Goal: Contribute content: Contribute content

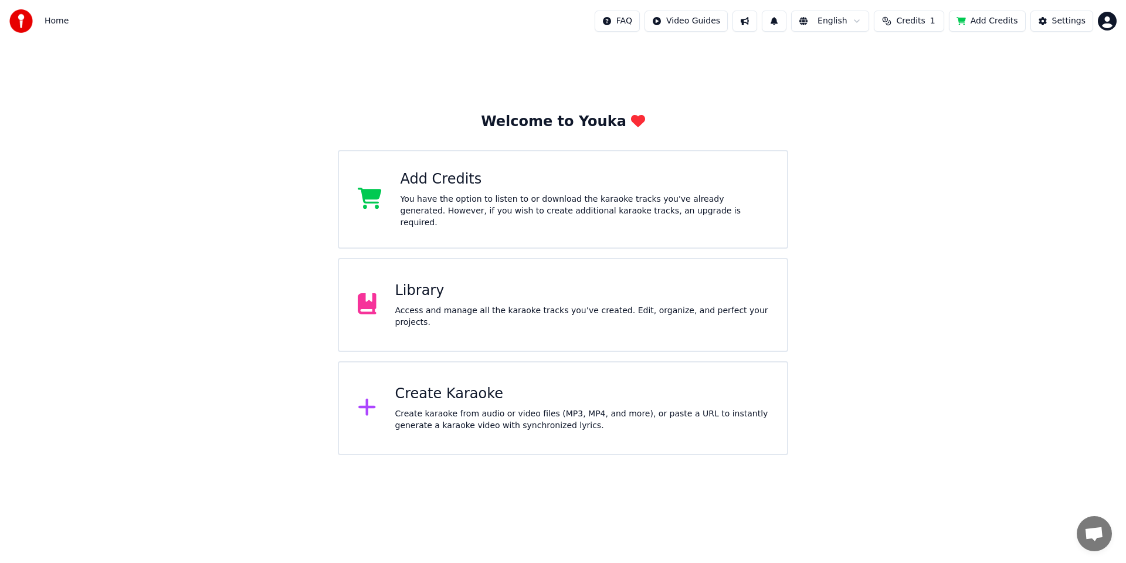
click at [995, 21] on button "Add Credits" at bounding box center [987, 21] width 77 height 21
click at [981, 18] on button "Add Credits" at bounding box center [987, 21] width 77 height 21
click at [997, 361] on div "Welcome to Youka Add Credits You have the option to listen to or download the k…" at bounding box center [563, 248] width 1126 height 413
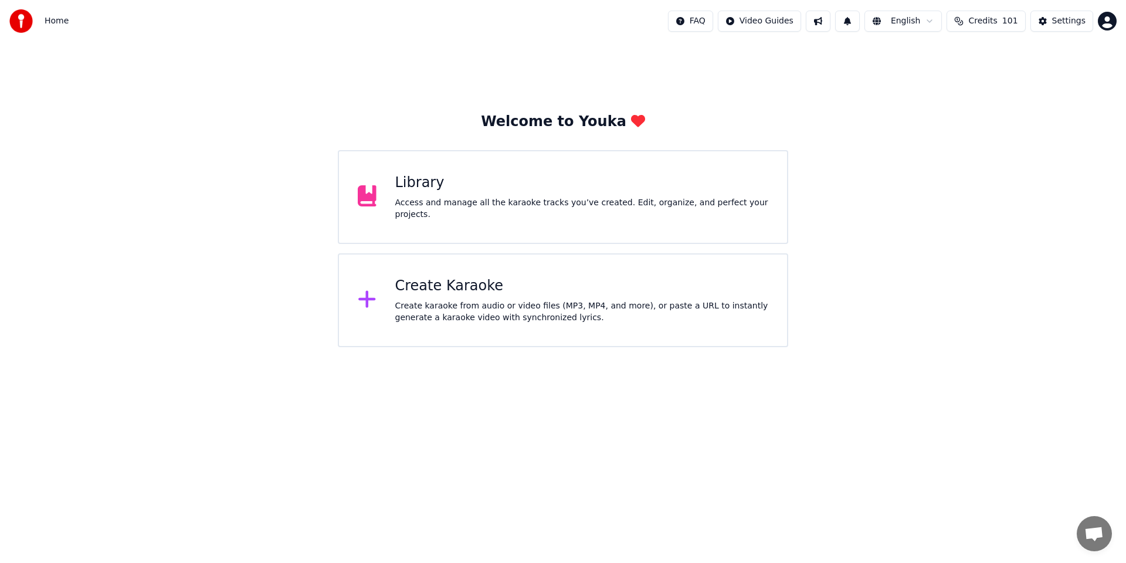
click at [1020, 167] on div "Welcome to Youka Library Access and manage all the karaoke tracks you’ve create…" at bounding box center [563, 194] width 1126 height 305
click at [524, 283] on div "Create Karaoke" at bounding box center [582, 286] width 374 height 19
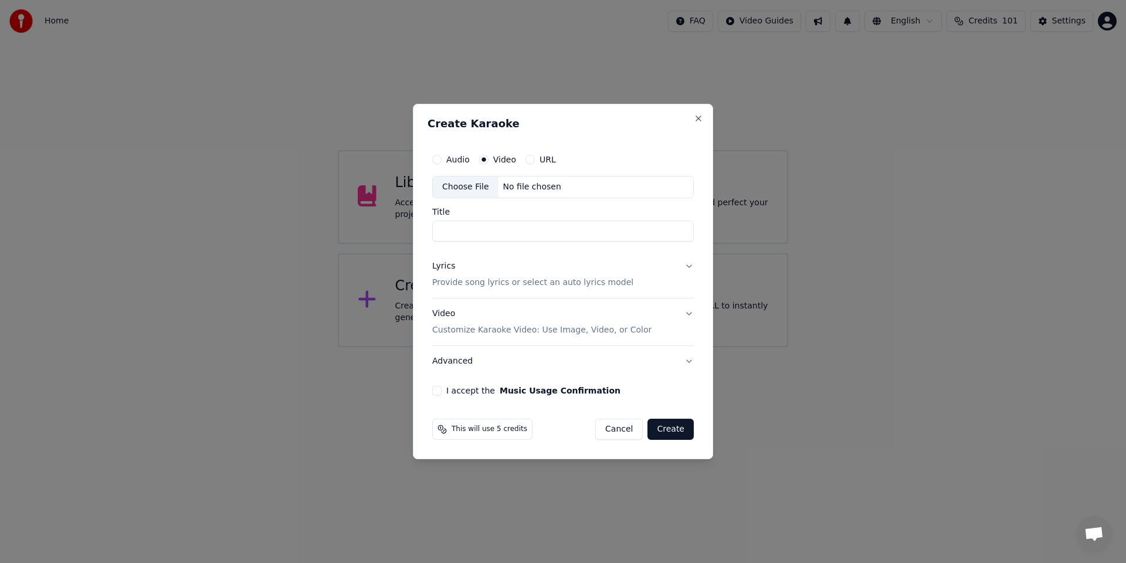
click at [446, 158] on label "Audio" at bounding box center [457, 159] width 23 height 8
click at [442, 158] on button "Audio" at bounding box center [436, 159] width 9 height 9
click at [511, 192] on div "No file chosen" at bounding box center [531, 187] width 67 height 12
type input "**********"
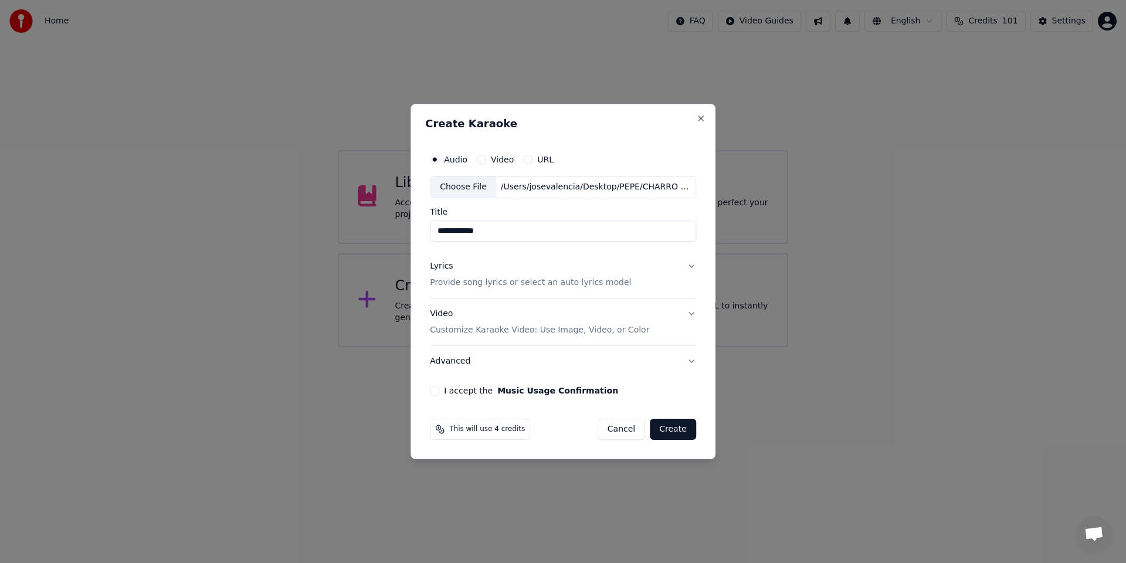
click at [691, 265] on button "Lyrics Provide song lyrics or select an auto lyrics model" at bounding box center [563, 274] width 266 height 47
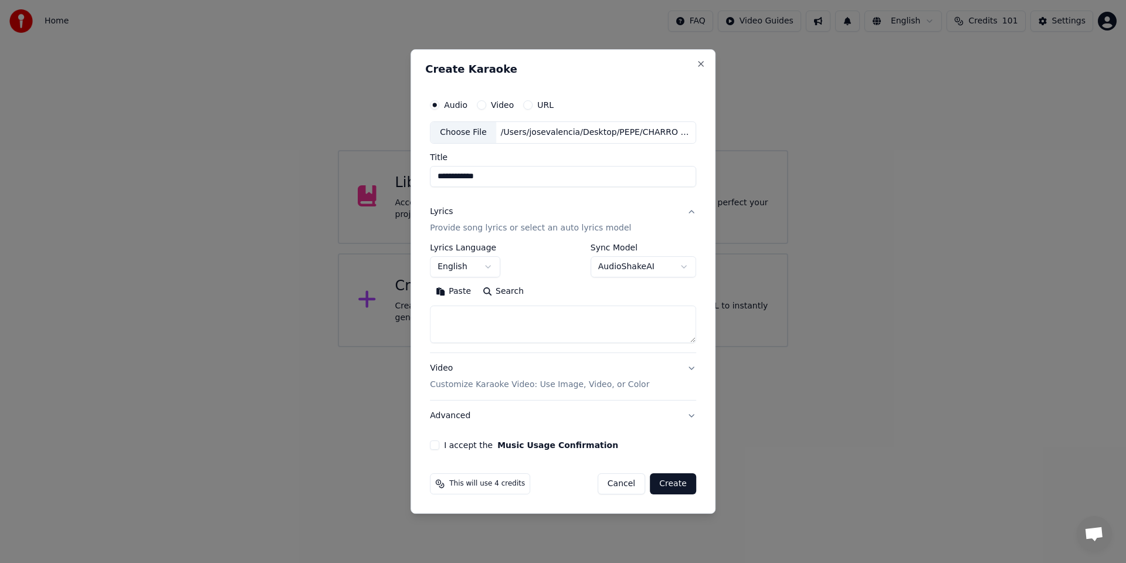
click at [480, 267] on body "**********" at bounding box center [563, 173] width 1126 height 347
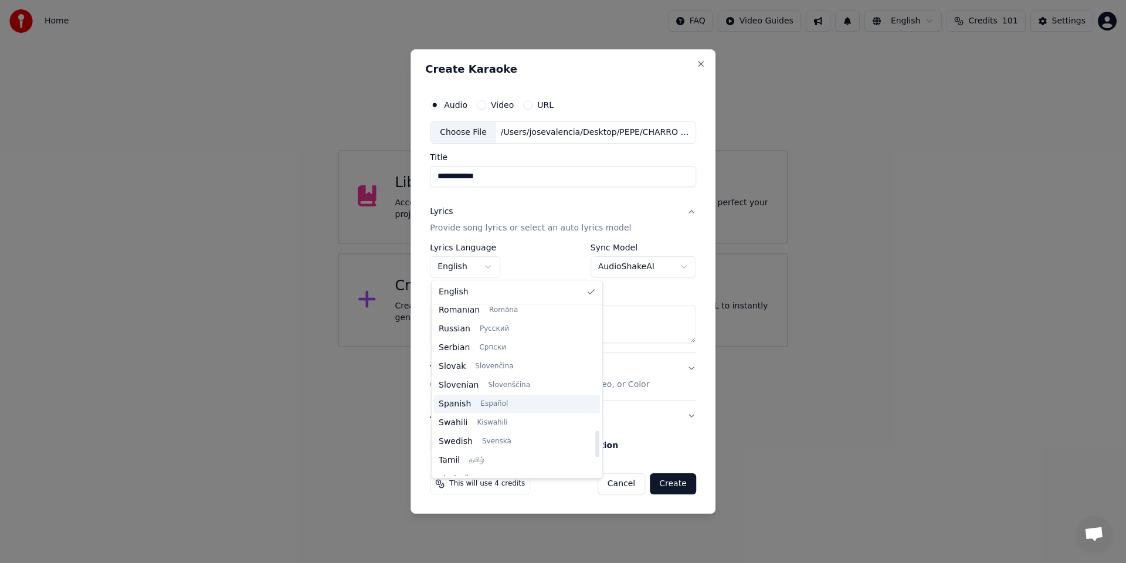
scroll to position [786, 0]
select select "**"
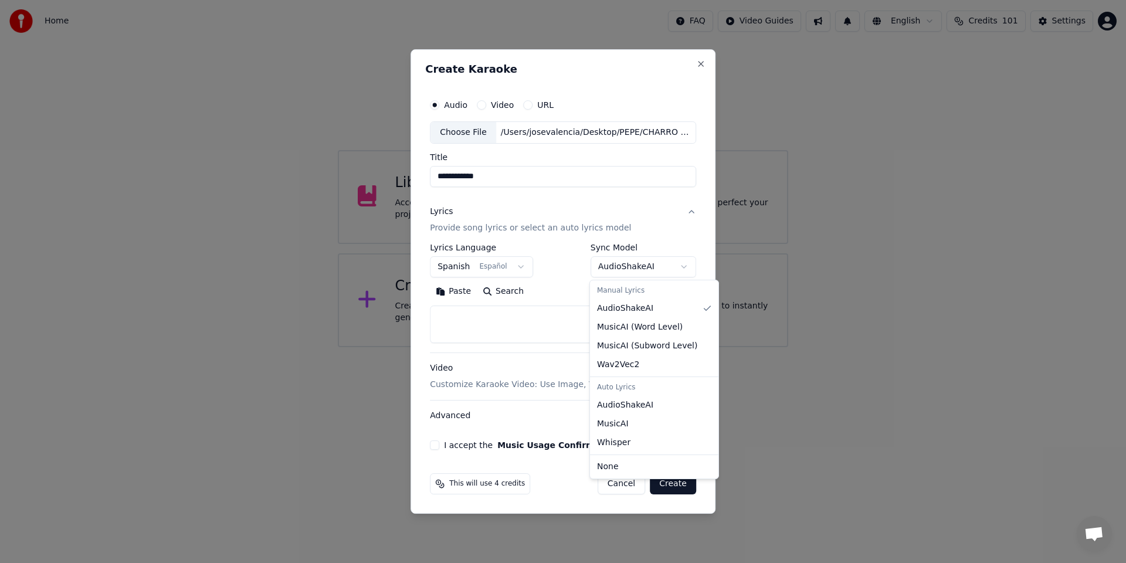
click at [646, 266] on body "**********" at bounding box center [563, 173] width 1126 height 347
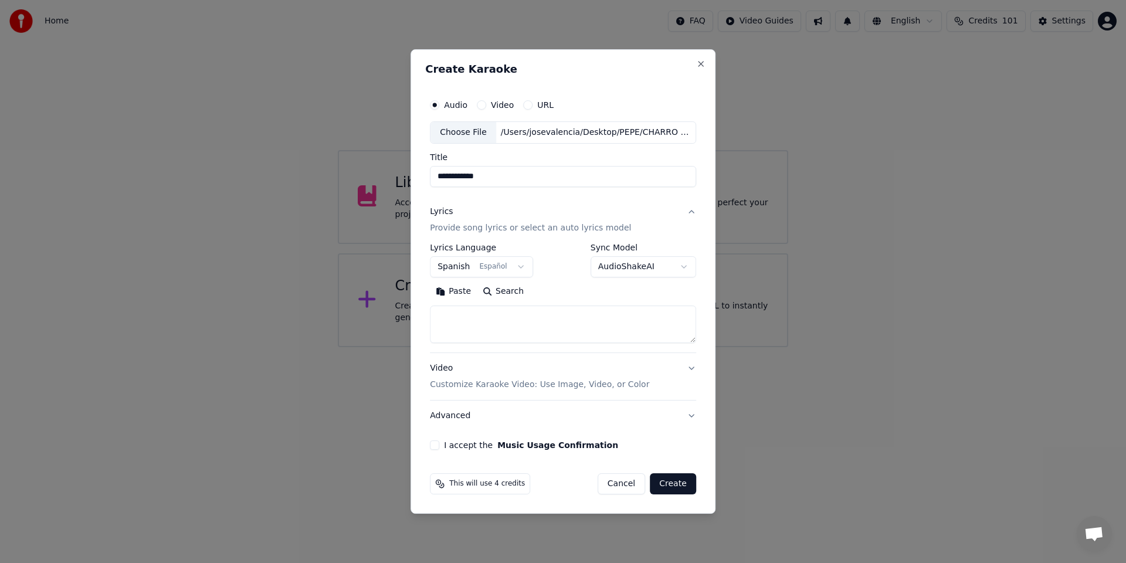
click at [646, 265] on body "**********" at bounding box center [563, 173] width 1126 height 347
click at [445, 314] on textarea at bounding box center [563, 325] width 266 height 38
click at [453, 294] on button "Paste" at bounding box center [453, 291] width 47 height 19
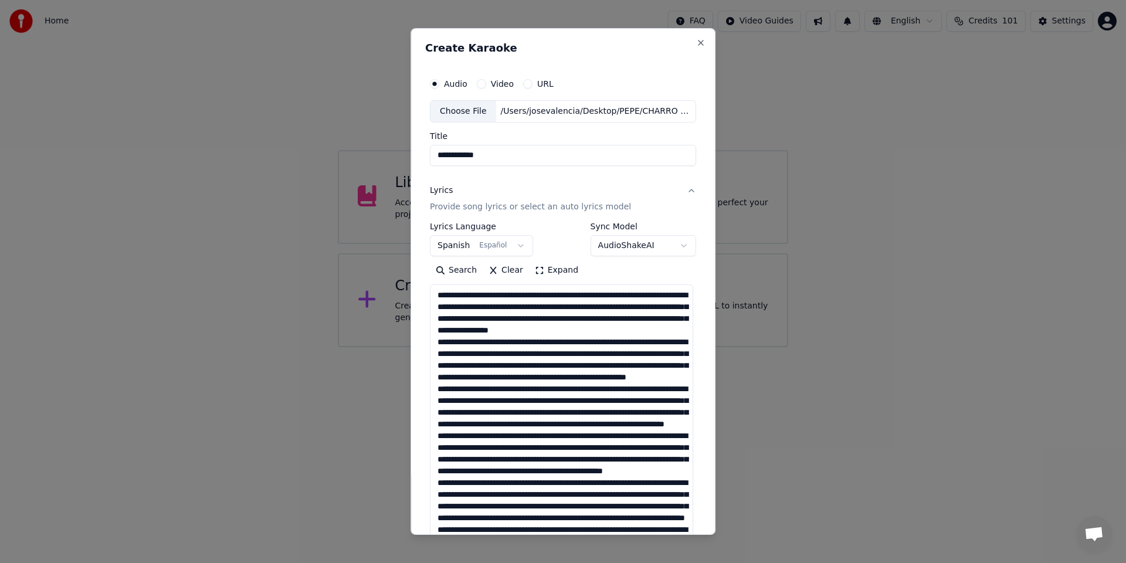
drag, startPoint x: 692, startPoint y: 341, endPoint x: 695, endPoint y: 549, distance: 208.8
click at [696, 347] on body "**********" at bounding box center [563, 173] width 1126 height 347
drag, startPoint x: 443, startPoint y: 307, endPoint x: 435, endPoint y: 306, distance: 8.9
click at [435, 306] on textarea at bounding box center [561, 417] width 263 height 267
drag, startPoint x: 599, startPoint y: 308, endPoint x: 426, endPoint y: 304, distance: 173.0
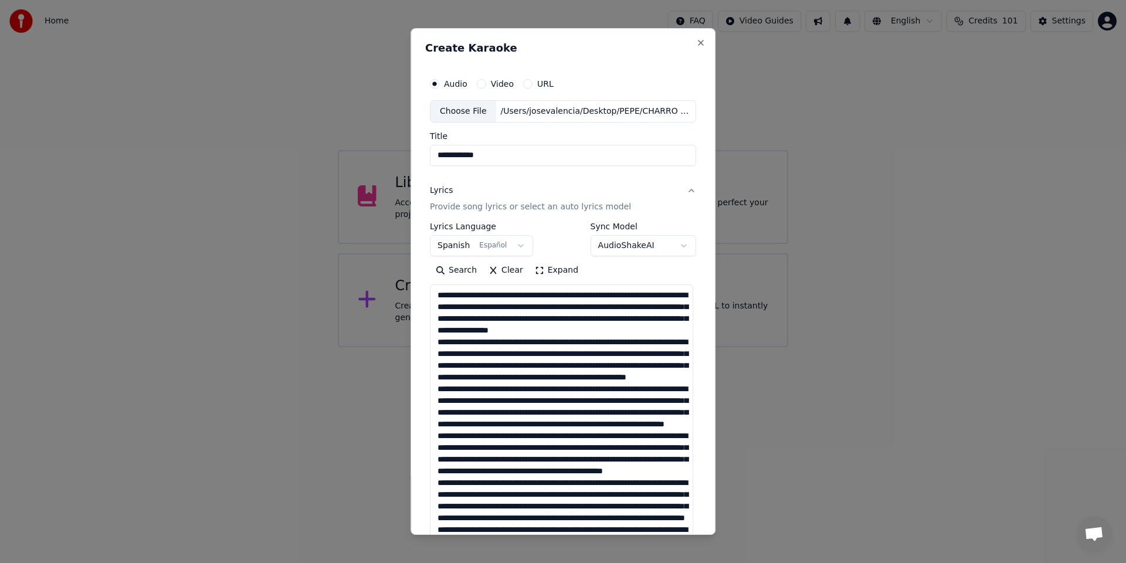
click at [430, 304] on textarea at bounding box center [561, 417] width 263 height 267
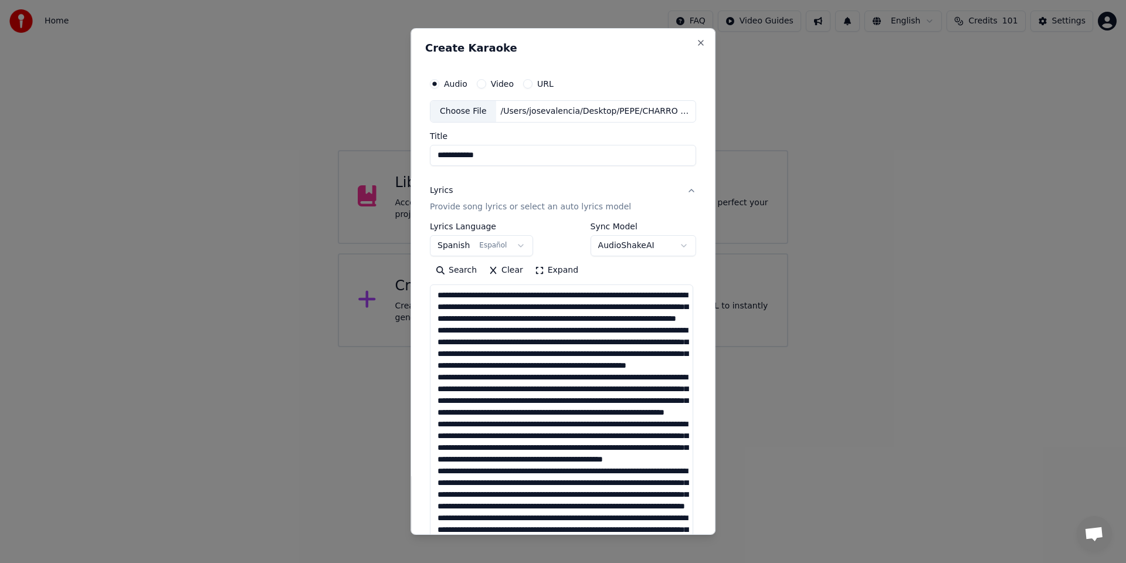
click at [542, 296] on textarea at bounding box center [561, 417] width 263 height 267
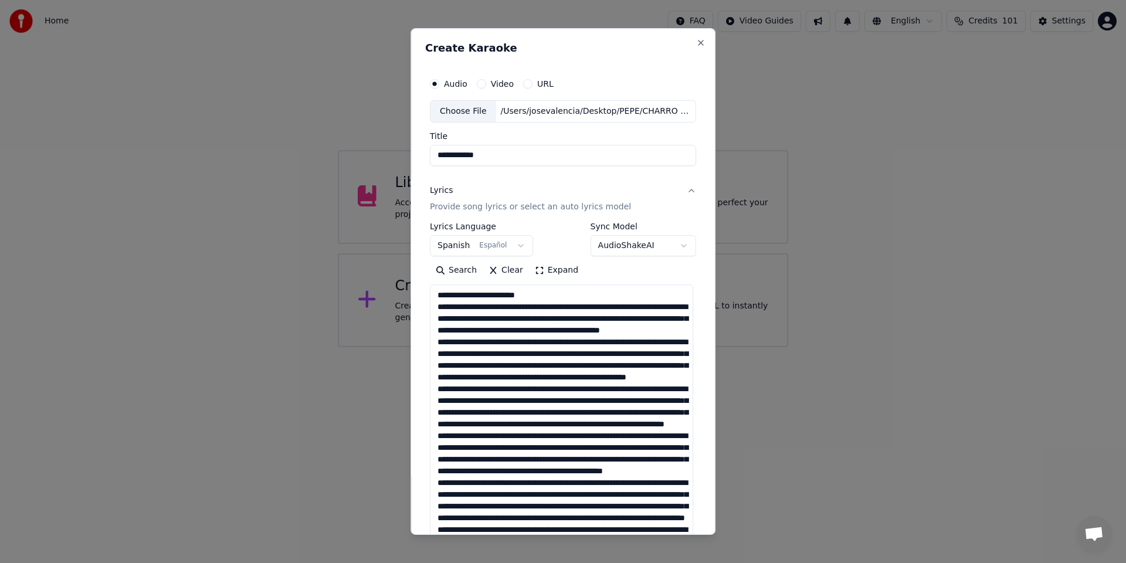
click at [547, 310] on textarea at bounding box center [561, 417] width 263 height 267
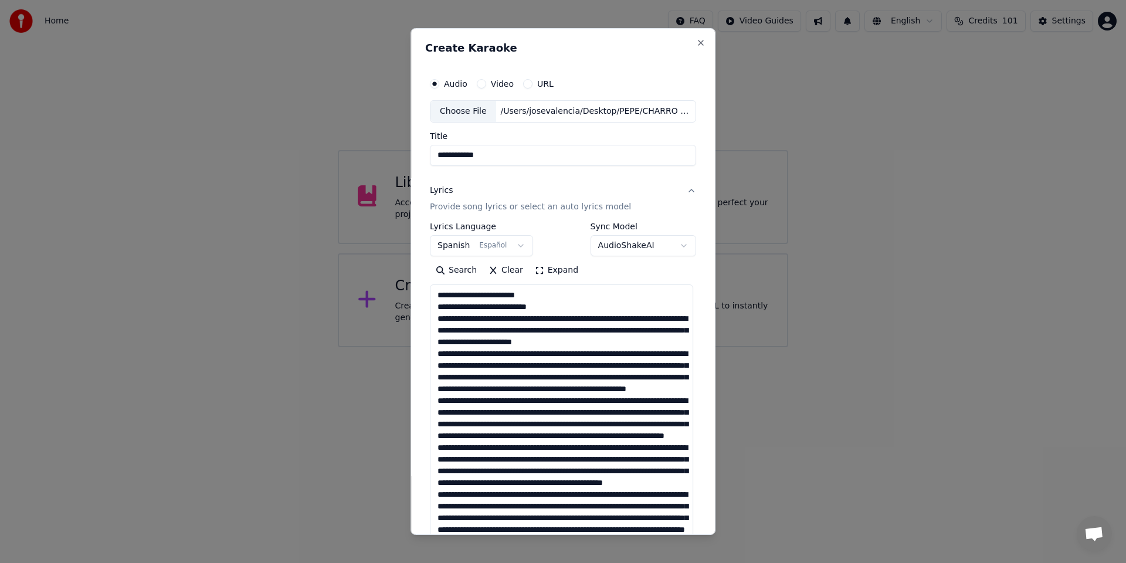
click at [542, 320] on textarea at bounding box center [561, 417] width 263 height 267
drag, startPoint x: 613, startPoint y: 344, endPoint x: 429, endPoint y: 340, distance: 184.2
click at [430, 340] on textarea at bounding box center [561, 417] width 263 height 267
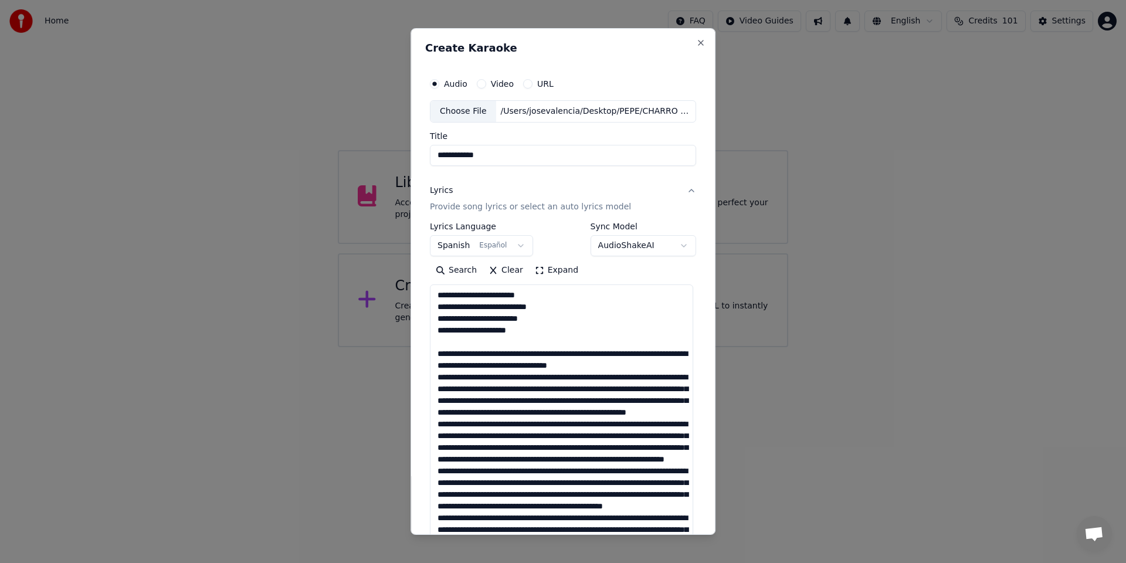
drag, startPoint x: 588, startPoint y: 368, endPoint x: 427, endPoint y: 368, distance: 161.3
click at [430, 368] on textarea at bounding box center [561, 417] width 263 height 267
drag, startPoint x: 566, startPoint y: 379, endPoint x: 426, endPoint y: 380, distance: 139.6
click at [430, 380] on textarea at bounding box center [561, 417] width 263 height 267
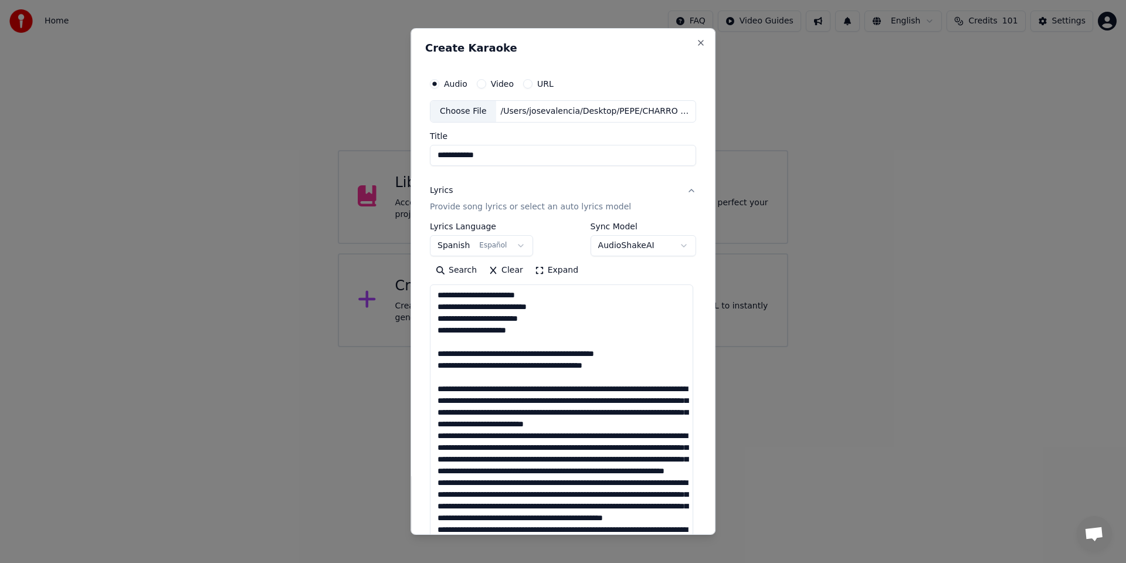
drag, startPoint x: 575, startPoint y: 390, endPoint x: 416, endPoint y: 388, distance: 158.3
click at [421, 389] on div "**********" at bounding box center [562, 281] width 305 height 507
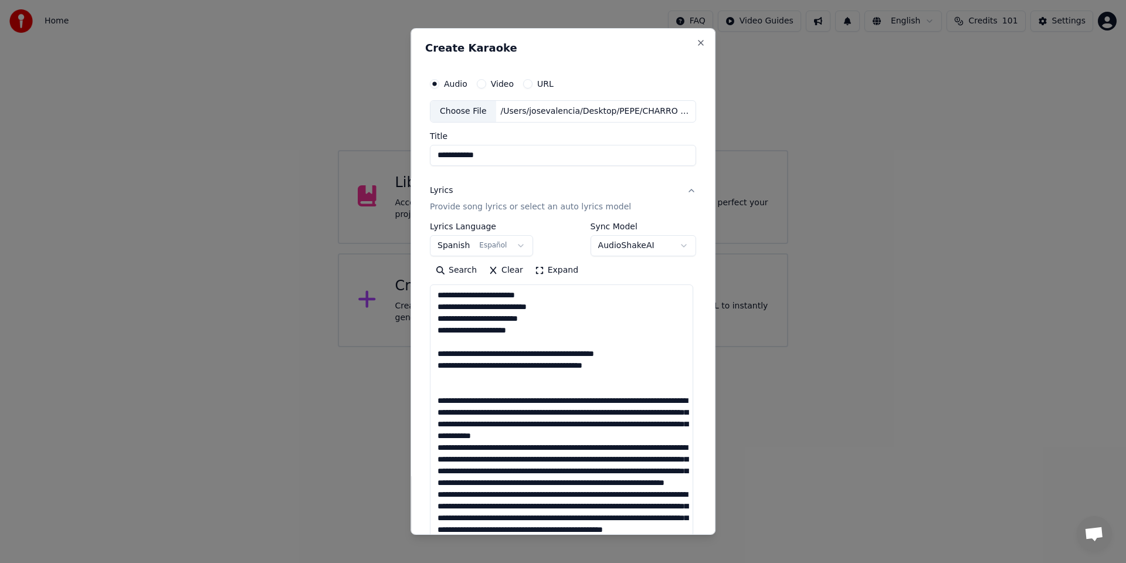
click at [533, 403] on textarea at bounding box center [561, 417] width 263 height 267
drag, startPoint x: 599, startPoint y: 425, endPoint x: 433, endPoint y: 422, distance: 166.6
click at [433, 422] on textarea at bounding box center [561, 417] width 263 height 267
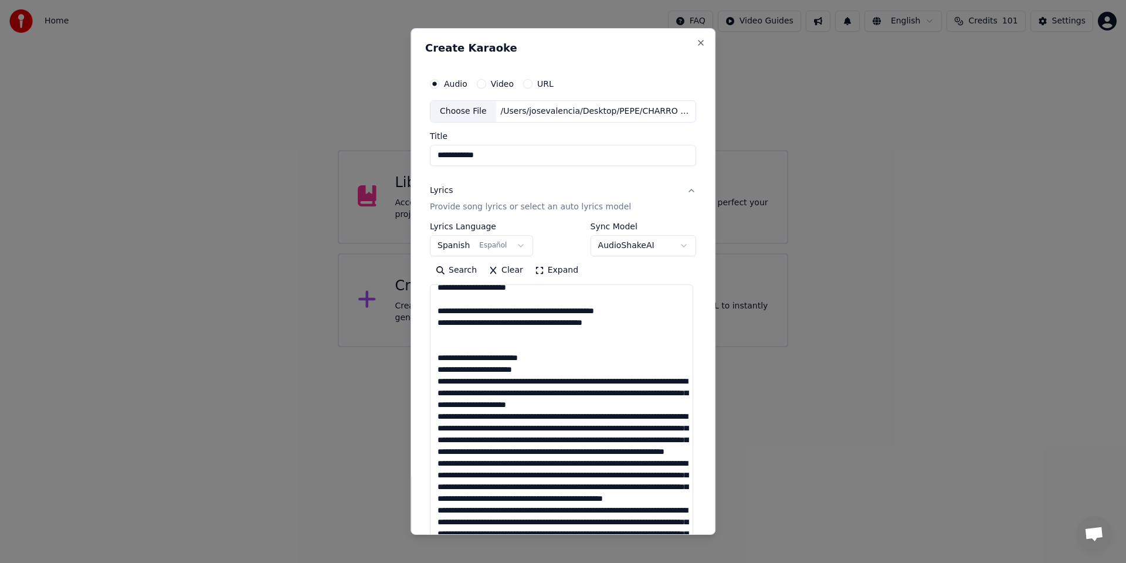
scroll to position [62, 0]
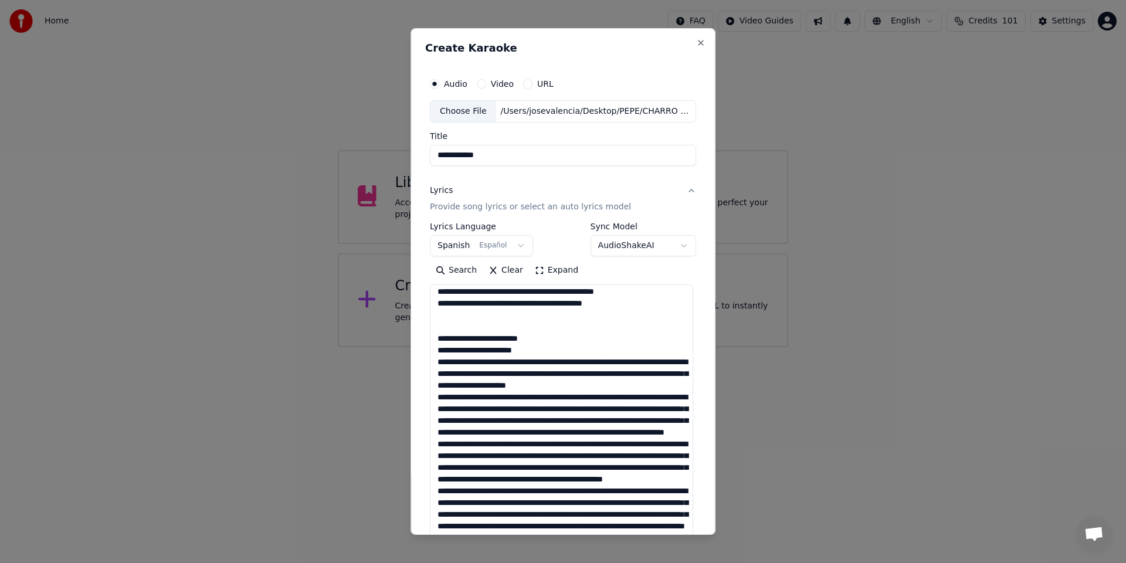
click at [534, 364] on textarea at bounding box center [561, 417] width 263 height 267
drag, startPoint x: 530, startPoint y: 376, endPoint x: 517, endPoint y: 374, distance: 13.1
click at [517, 374] on textarea at bounding box center [561, 417] width 263 height 267
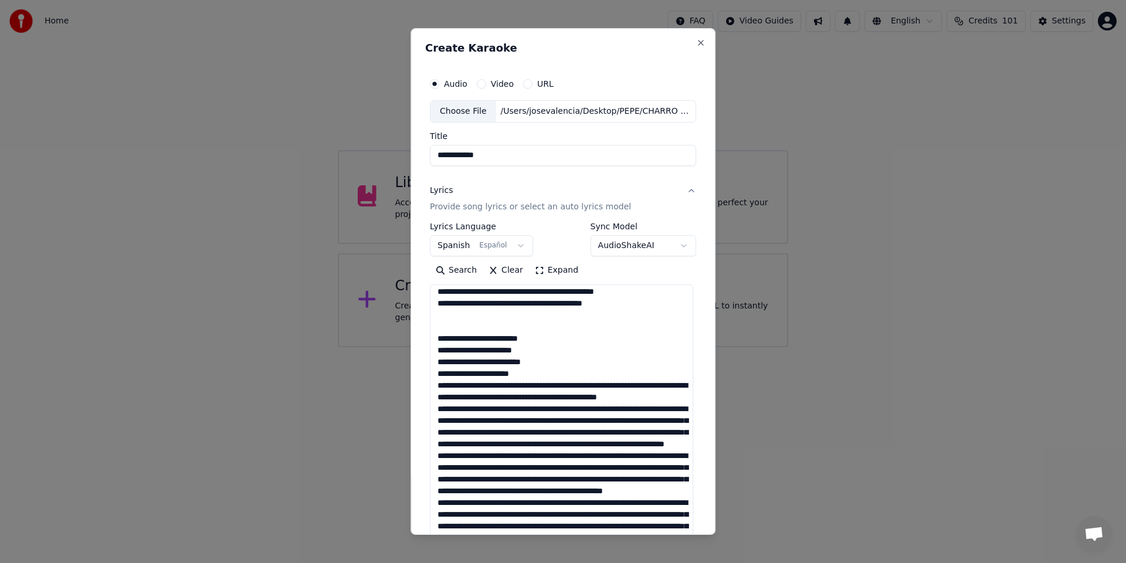
drag, startPoint x: 563, startPoint y: 386, endPoint x: 426, endPoint y: 389, distance: 137.3
click at [426, 389] on div "**********" at bounding box center [563, 365] width 276 height 596
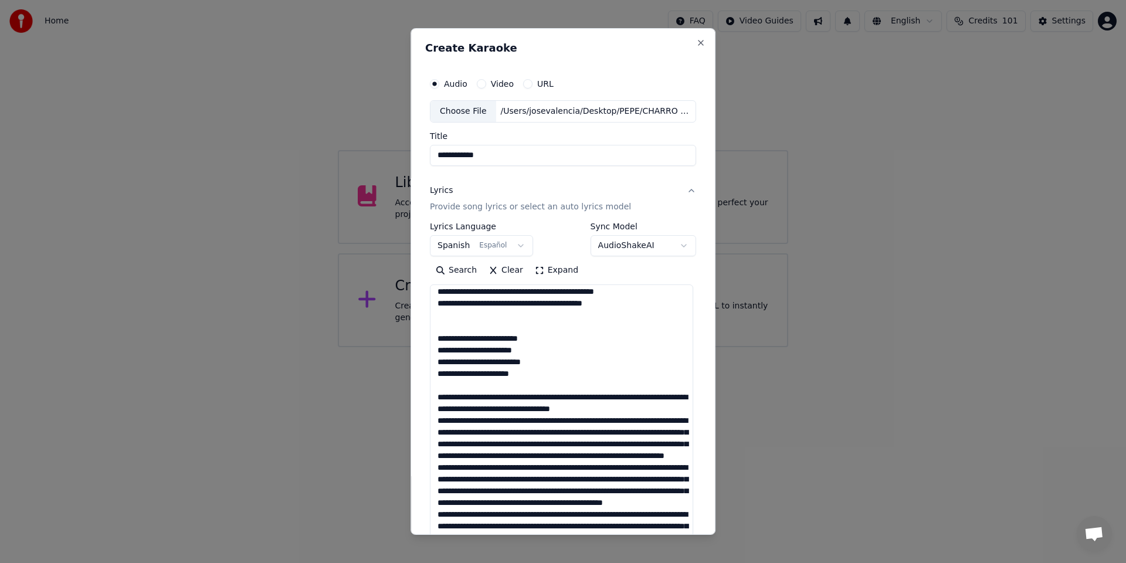
click at [546, 396] on textarea at bounding box center [561, 417] width 263 height 267
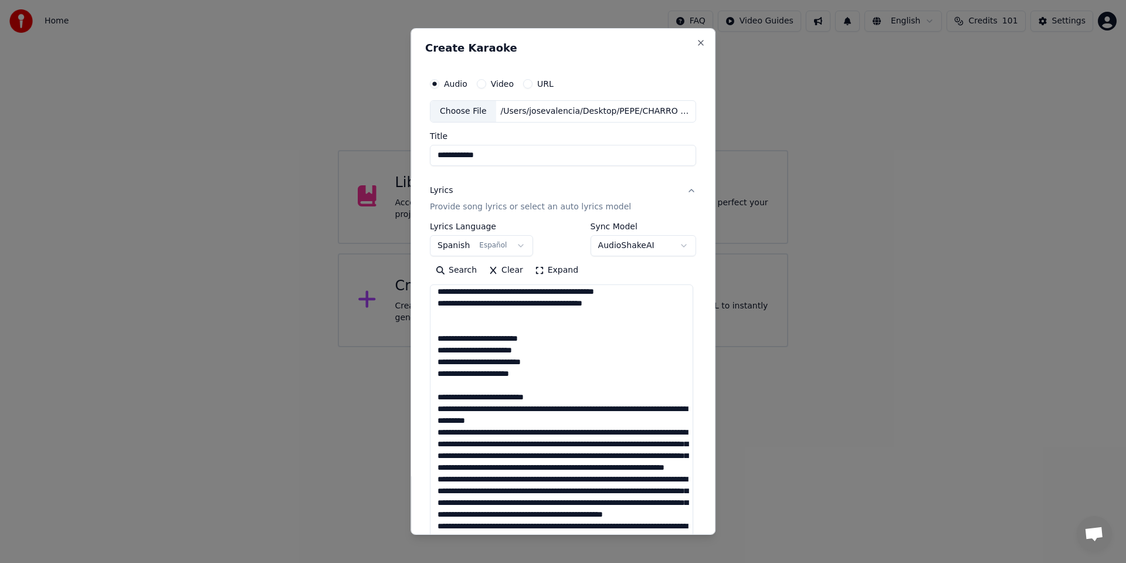
drag, startPoint x: 564, startPoint y: 409, endPoint x: 542, endPoint y: 410, distance: 21.7
click at [542, 410] on textarea at bounding box center [561, 417] width 263 height 267
drag, startPoint x: 575, startPoint y: 420, endPoint x: 503, endPoint y: 422, distance: 72.7
click at [503, 422] on textarea at bounding box center [561, 417] width 263 height 267
click at [532, 423] on textarea at bounding box center [561, 417] width 263 height 267
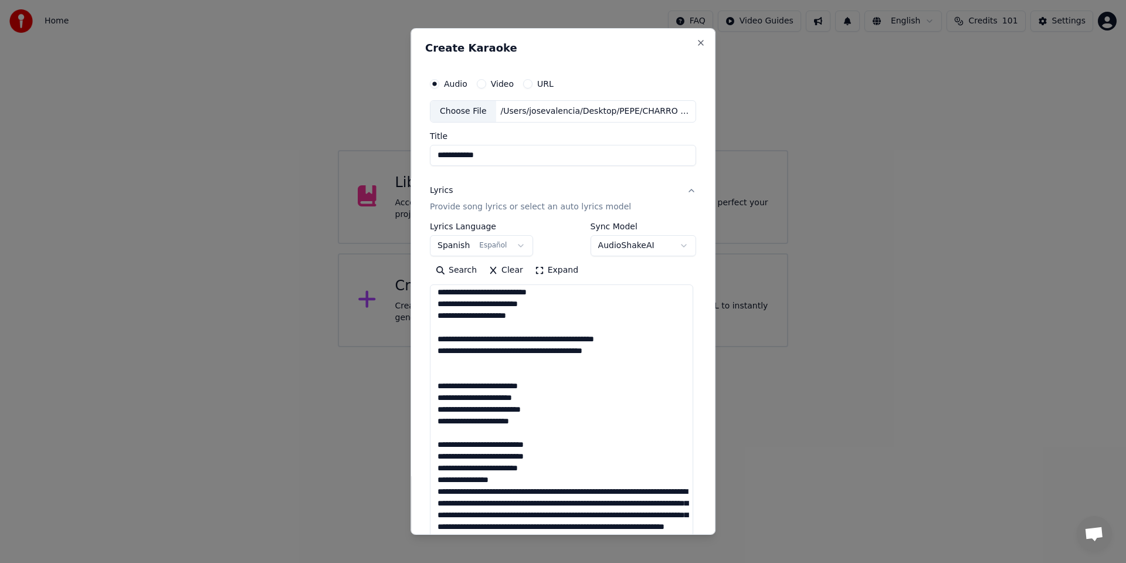
scroll to position [0, 0]
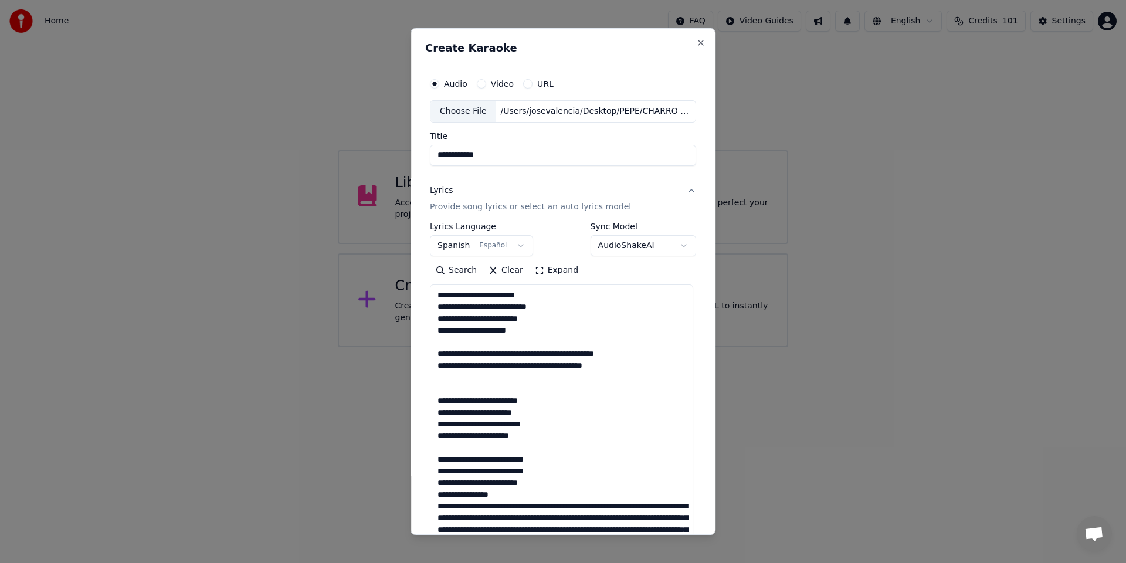
click at [548, 354] on textarea at bounding box center [561, 417] width 263 height 267
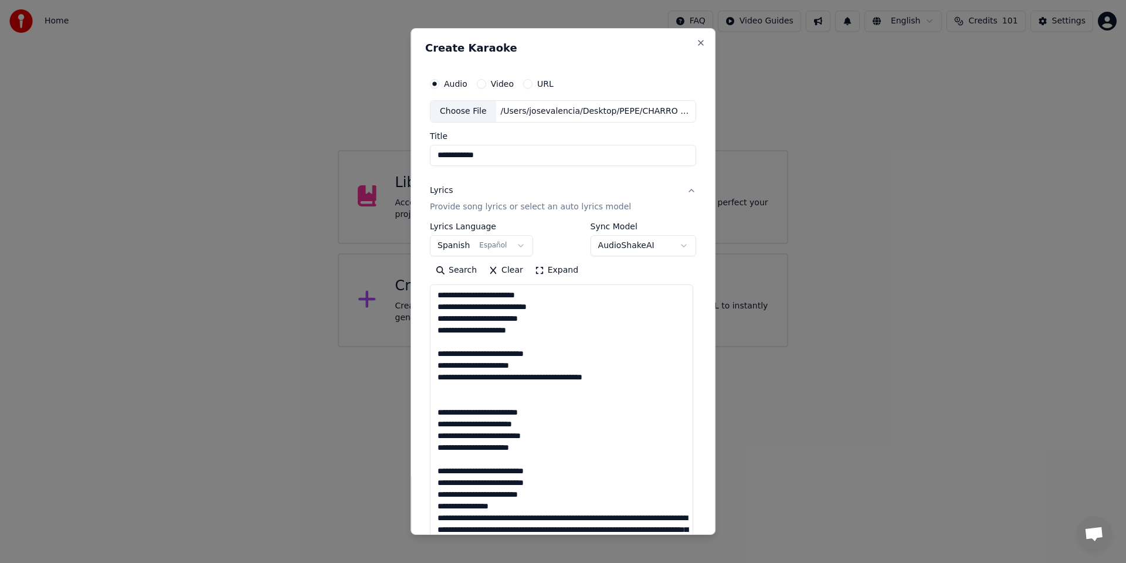
click at [541, 379] on textarea at bounding box center [561, 417] width 263 height 267
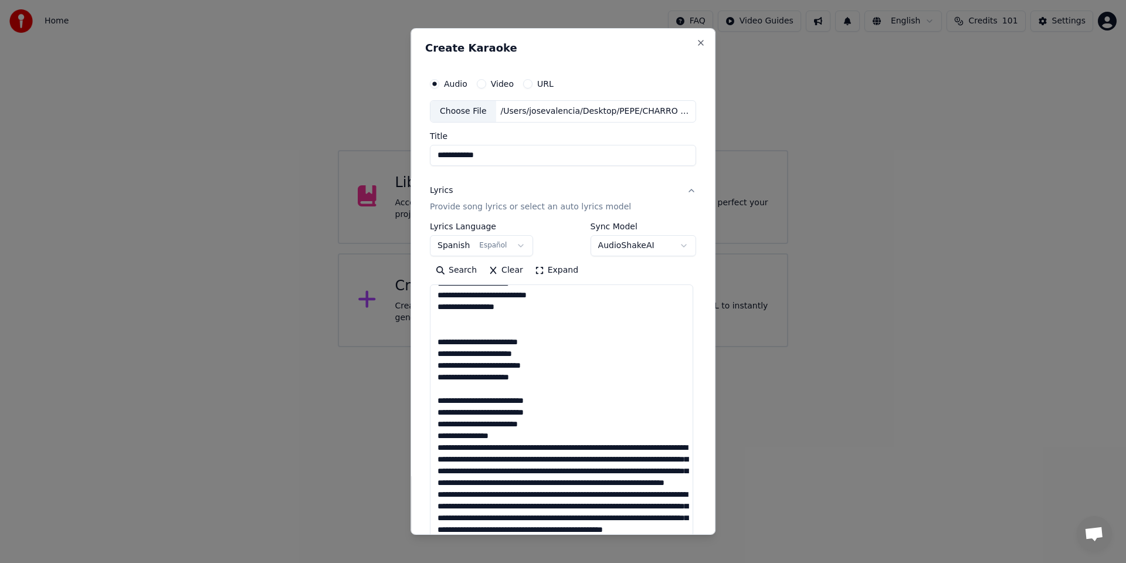
scroll to position [90, 0]
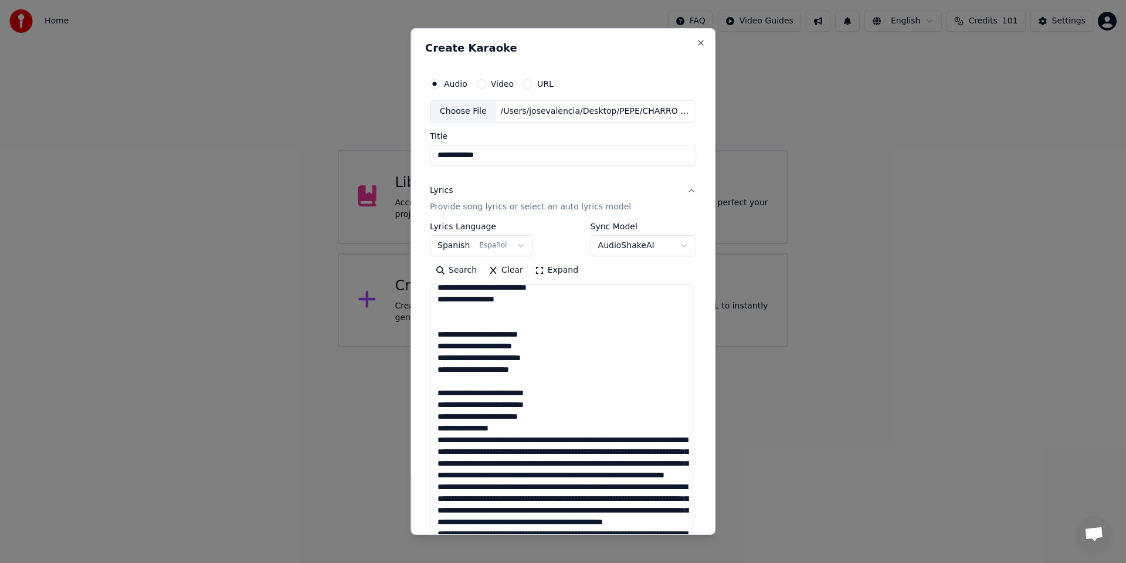
click at [435, 394] on textarea at bounding box center [561, 417] width 263 height 267
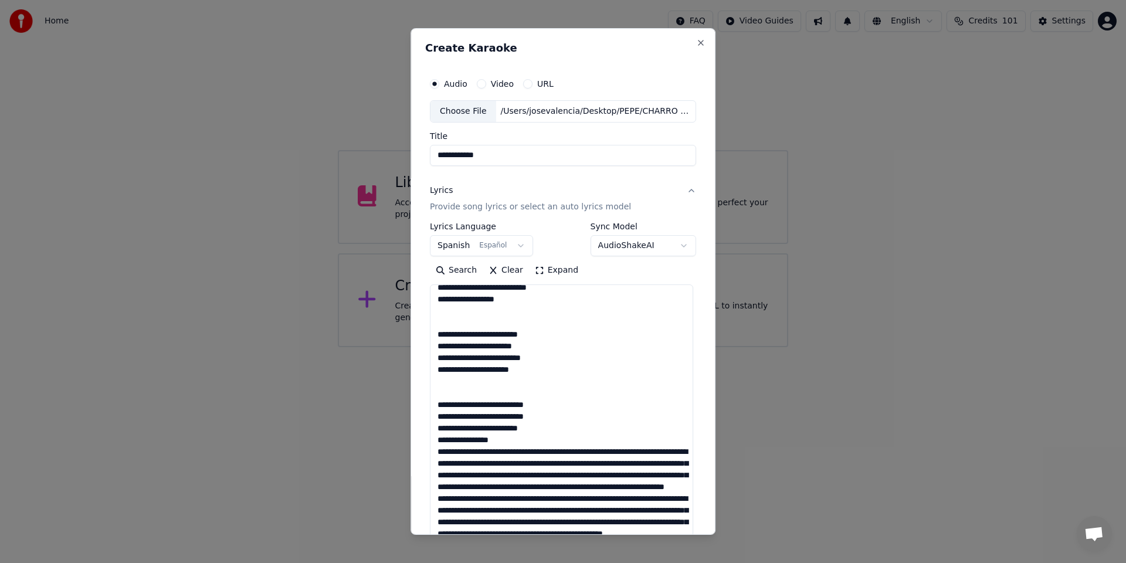
click at [432, 388] on textarea at bounding box center [561, 417] width 263 height 267
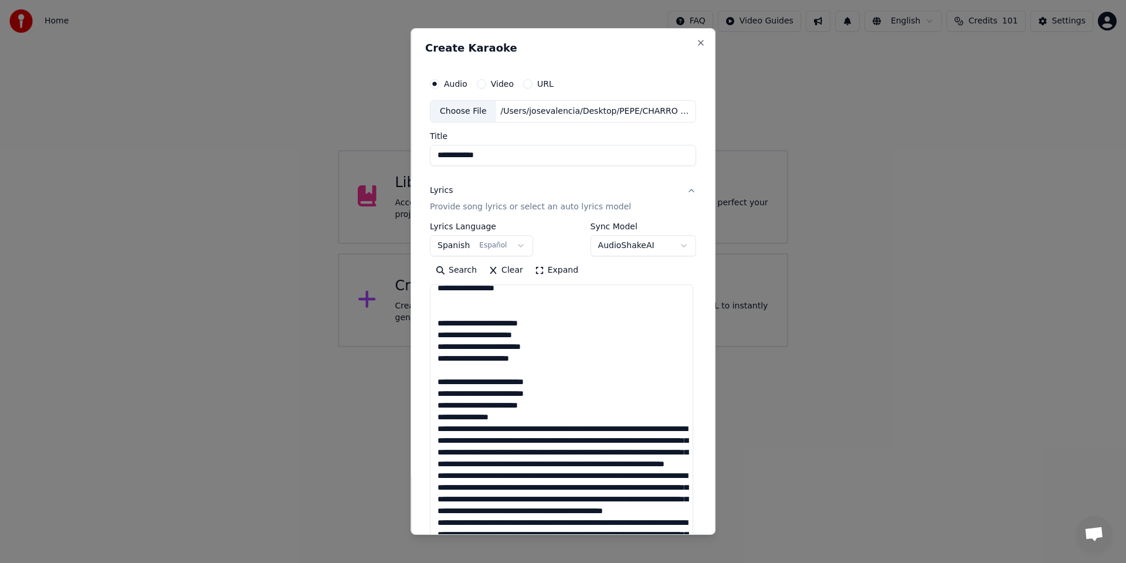
scroll to position [101, 0]
click at [513, 424] on textarea at bounding box center [561, 417] width 263 height 267
drag, startPoint x: 619, startPoint y: 440, endPoint x: 433, endPoint y: 427, distance: 187.0
click at [433, 427] on textarea at bounding box center [561, 417] width 263 height 267
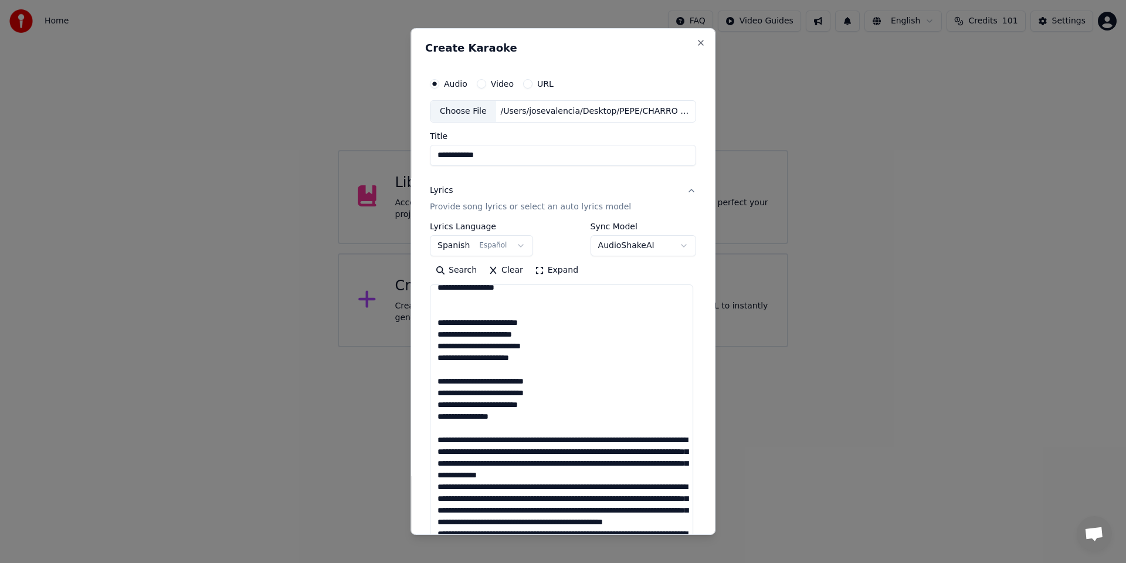
click at [507, 441] on textarea at bounding box center [561, 417] width 263 height 267
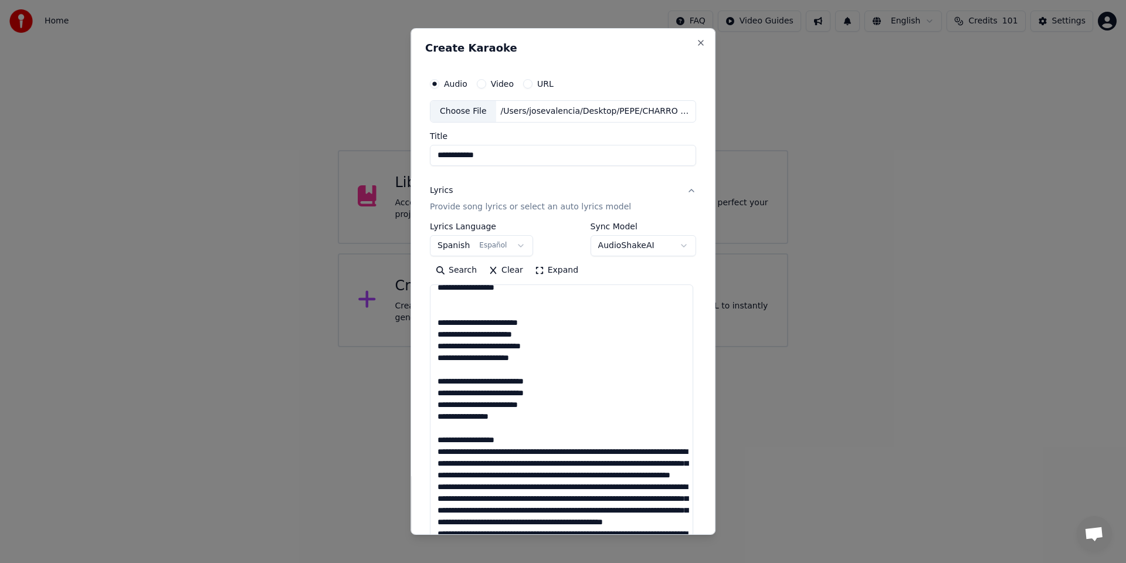
drag, startPoint x: 518, startPoint y: 466, endPoint x: 431, endPoint y: 466, distance: 87.4
click at [431, 466] on textarea at bounding box center [561, 417] width 263 height 267
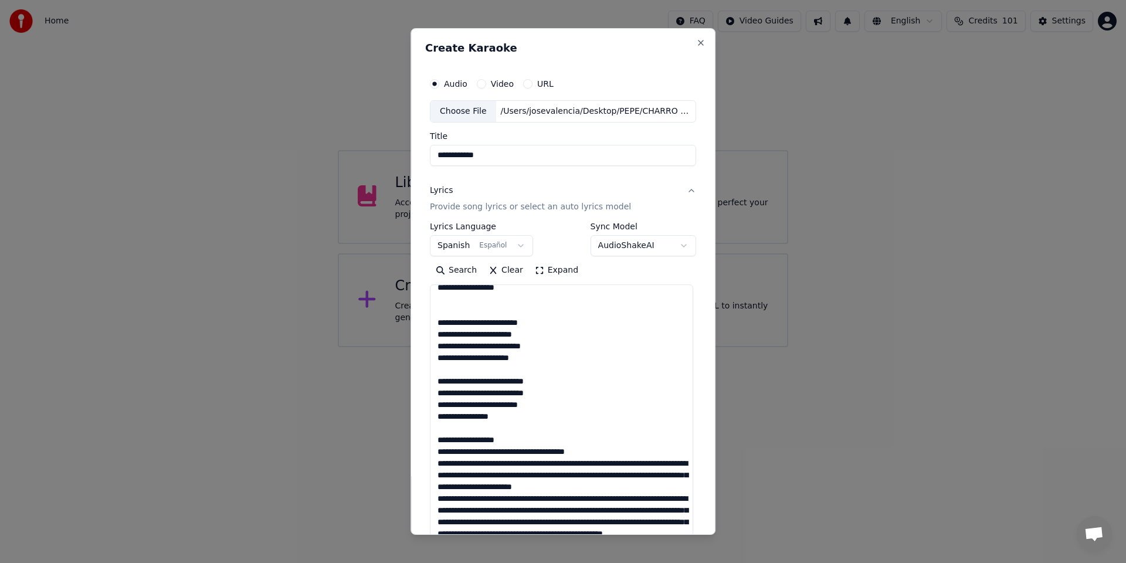
click at [537, 466] on textarea at bounding box center [561, 417] width 263 height 267
drag, startPoint x: 580, startPoint y: 487, endPoint x: 430, endPoint y: 481, distance: 150.2
click at [430, 481] on textarea at bounding box center [561, 417] width 263 height 267
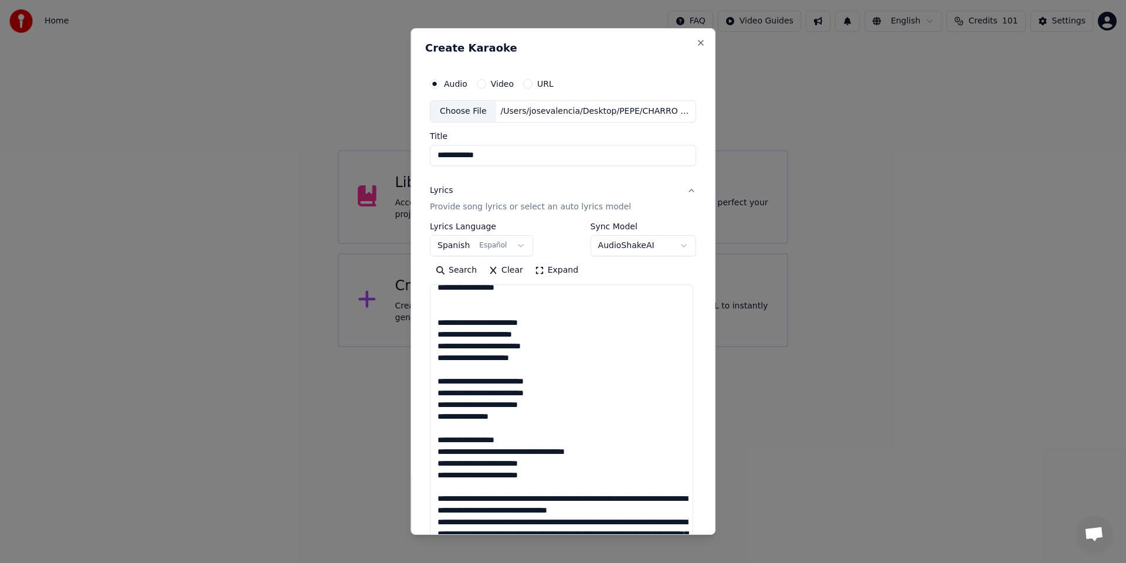
click at [534, 498] on textarea at bounding box center [561, 417] width 263 height 267
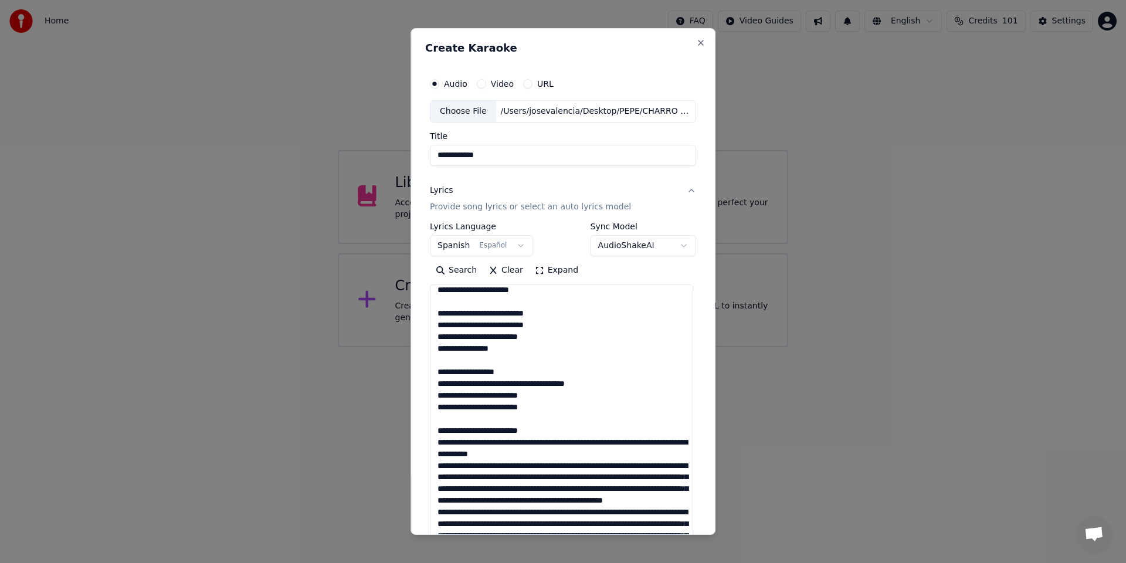
scroll to position [179, 0]
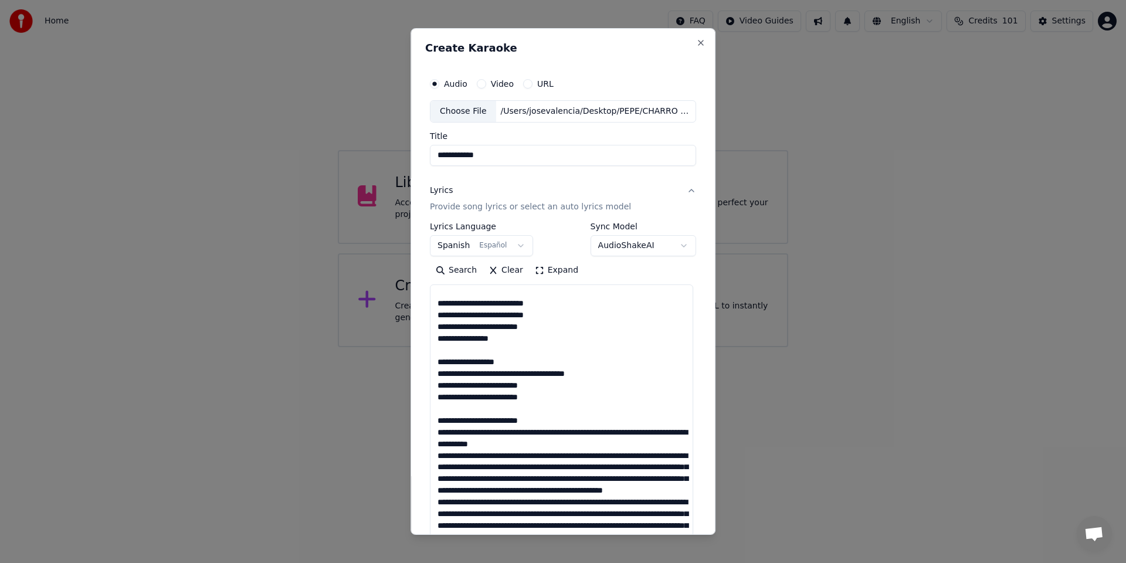
drag, startPoint x: 613, startPoint y: 447, endPoint x: 425, endPoint y: 446, distance: 188.8
click at [425, 446] on div "**********" at bounding box center [563, 365] width 276 height 596
drag, startPoint x: 488, startPoint y: 446, endPoint x: 449, endPoint y: 443, distance: 39.4
click at [449, 443] on textarea at bounding box center [561, 417] width 263 height 267
click at [437, 446] on textarea at bounding box center [561, 417] width 263 height 267
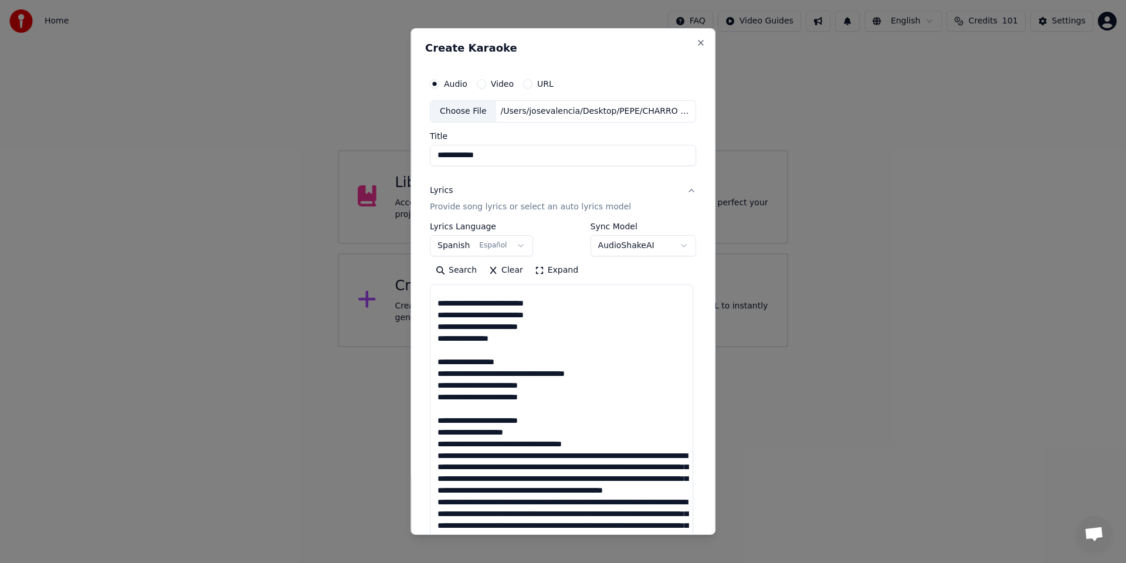
click at [531, 446] on textarea at bounding box center [561, 417] width 263 height 267
drag, startPoint x: 568, startPoint y: 479, endPoint x: 427, endPoint y: 469, distance: 141.1
click at [430, 469] on textarea at bounding box center [561, 417] width 263 height 267
click at [527, 469] on textarea at bounding box center [561, 417] width 263 height 267
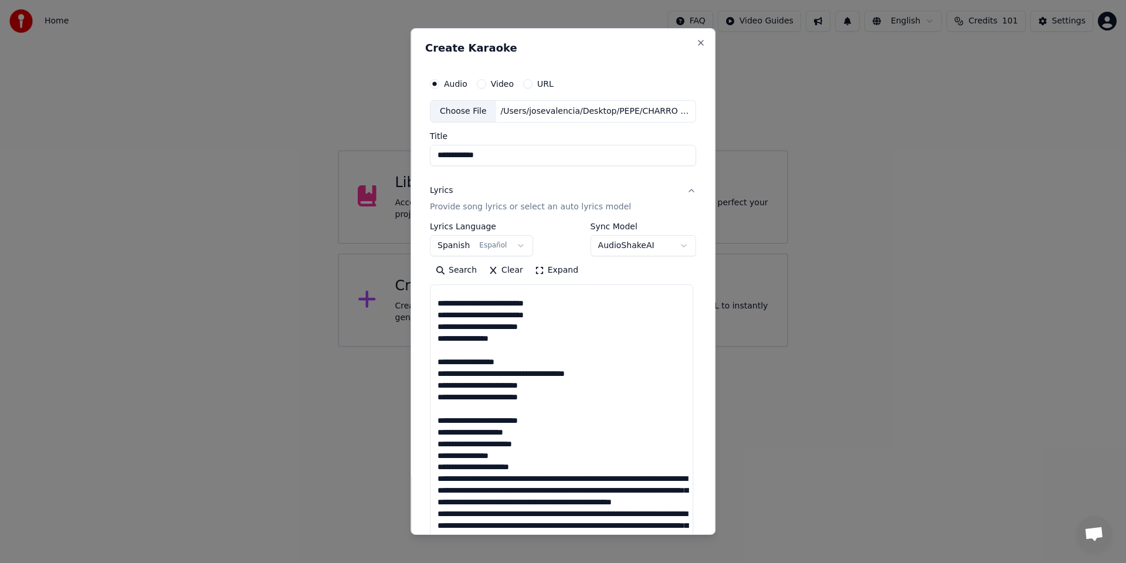
drag, startPoint x: 517, startPoint y: 480, endPoint x: 509, endPoint y: 479, distance: 8.3
click at [509, 479] on textarea at bounding box center [561, 417] width 263 height 267
drag, startPoint x: 595, startPoint y: 491, endPoint x: 418, endPoint y: 486, distance: 176.6
click at [418, 486] on div "**********" at bounding box center [562, 281] width 305 height 507
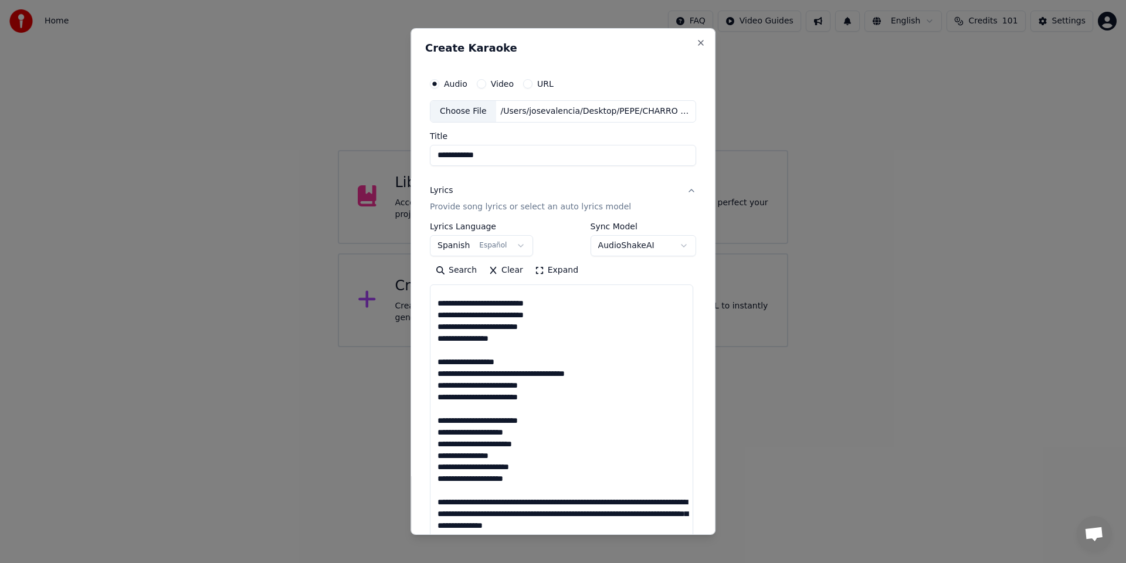
click at [531, 504] on textarea at bounding box center [561, 417] width 263 height 267
drag, startPoint x: 653, startPoint y: 517, endPoint x: 520, endPoint y: 512, distance: 133.8
click at [520, 512] on textarea at bounding box center [561, 417] width 263 height 267
click at [433, 491] on textarea at bounding box center [561, 417] width 263 height 267
click at [517, 456] on textarea at bounding box center [561, 417] width 263 height 267
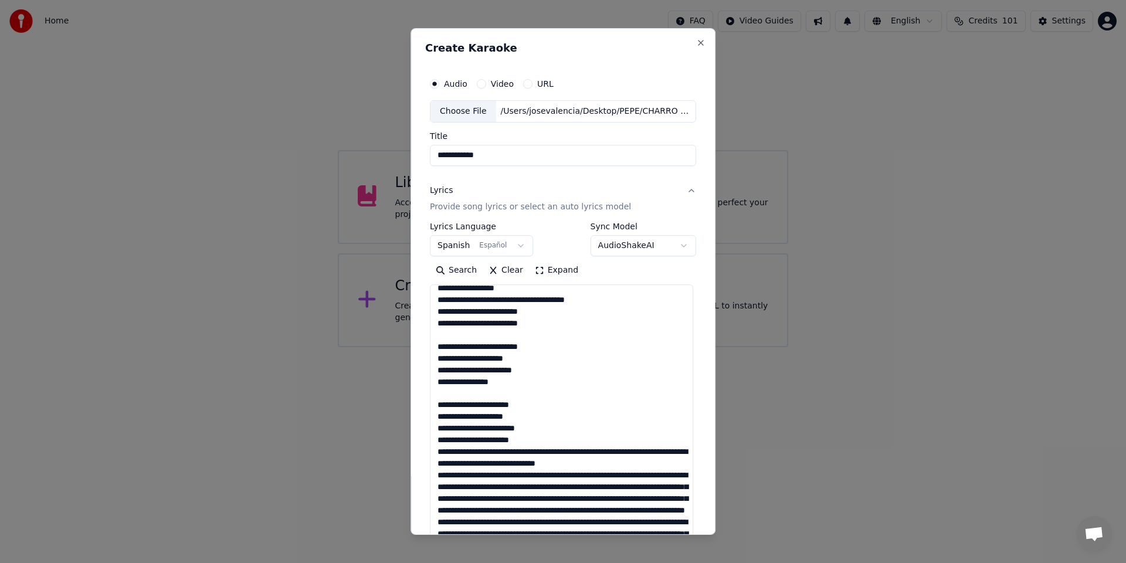
scroll to position [263, 0]
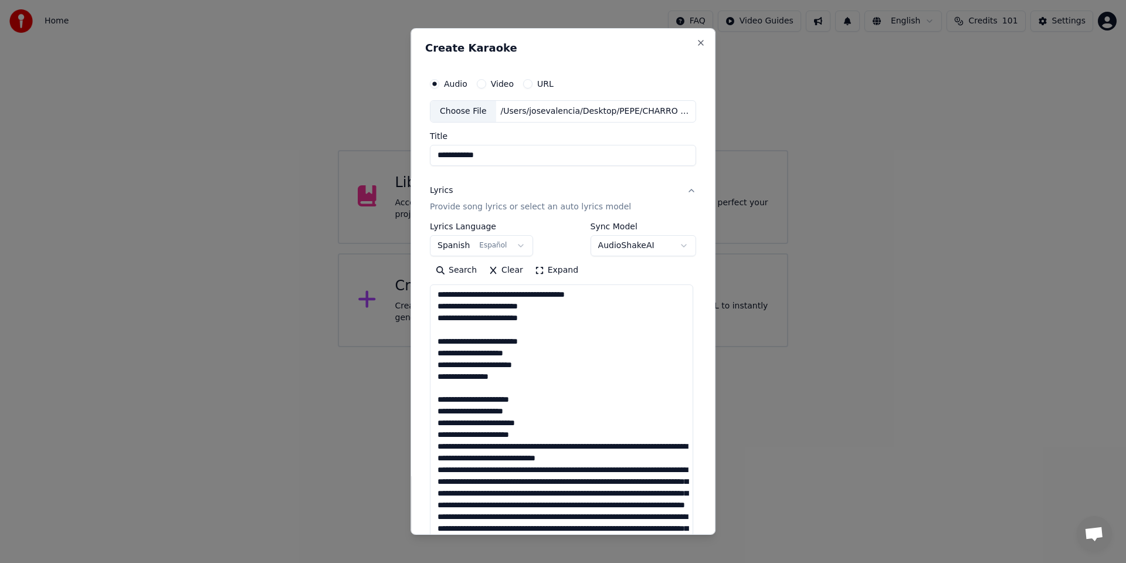
click at [522, 435] on textarea at bounding box center [561, 417] width 263 height 267
click at [524, 443] on textarea at bounding box center [561, 417] width 263 height 267
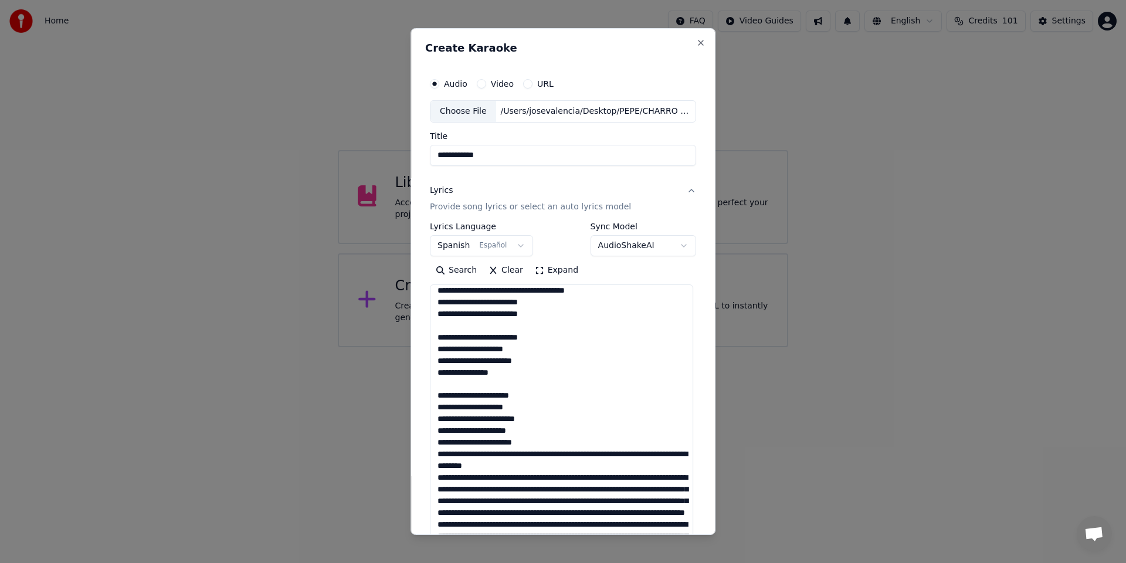
drag, startPoint x: 555, startPoint y: 454, endPoint x: 531, endPoint y: 454, distance: 24.1
click at [531, 454] on textarea at bounding box center [561, 417] width 263 height 267
drag, startPoint x: 568, startPoint y: 465, endPoint x: 414, endPoint y: 470, distance: 153.7
click at [414, 470] on div "**********" at bounding box center [562, 281] width 305 height 507
click at [534, 464] on textarea at bounding box center [561, 417] width 263 height 267
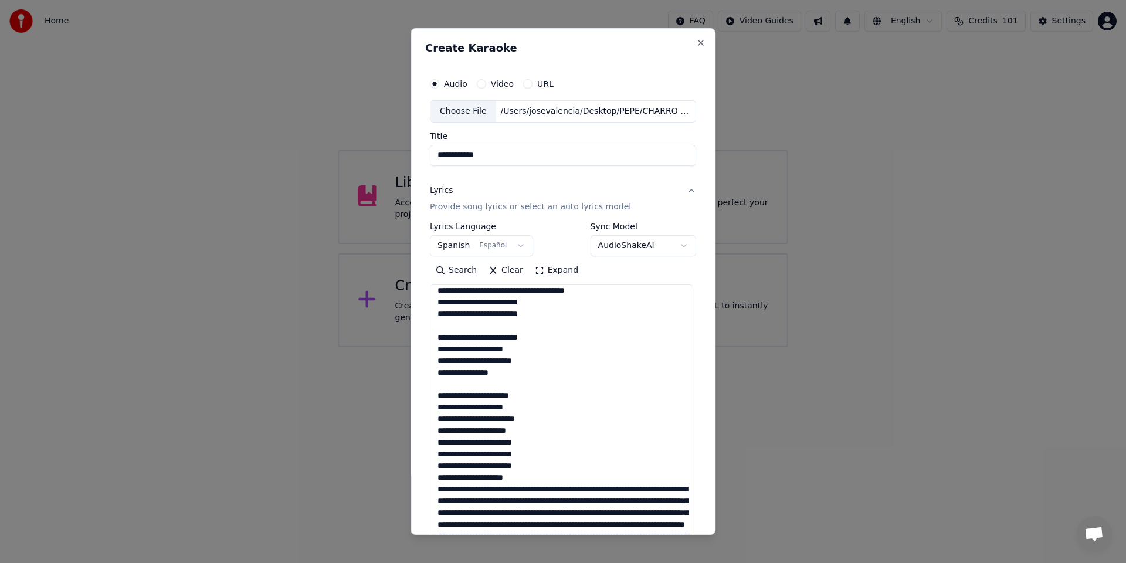
drag, startPoint x: 622, startPoint y: 501, endPoint x: 429, endPoint y: 495, distance: 193.0
click at [430, 495] on textarea at bounding box center [561, 417] width 263 height 267
click at [504, 500] on textarea at bounding box center [561, 417] width 263 height 267
click at [514, 431] on textarea at bounding box center [561, 417] width 263 height 267
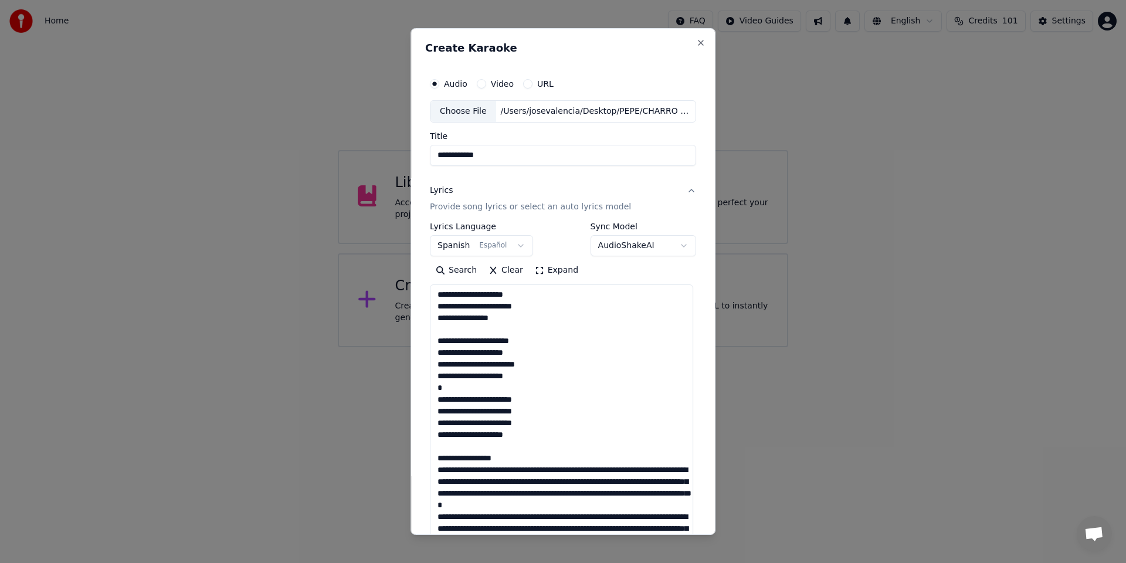
scroll to position [364, 0]
drag, startPoint x: 512, startPoint y: 437, endPoint x: 422, endPoint y: 430, distance: 90.0
click at [425, 430] on div "**********" at bounding box center [563, 365] width 276 height 596
click at [537, 435] on textarea at bounding box center [561, 417] width 263 height 267
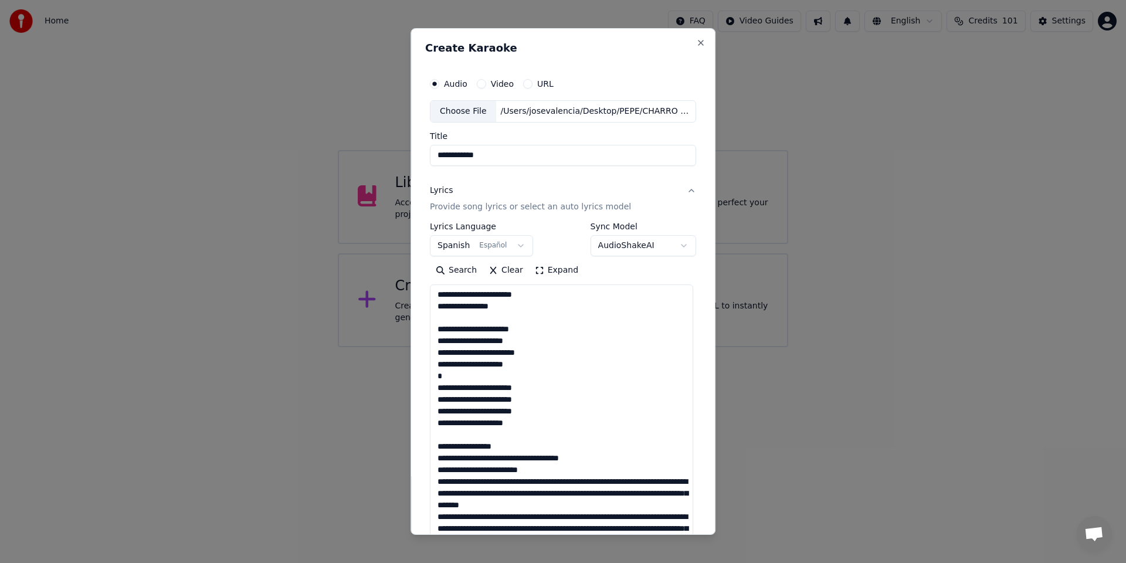
drag, startPoint x: 579, startPoint y: 459, endPoint x: 417, endPoint y: 453, distance: 162.0
click at [417, 453] on div "**********" at bounding box center [562, 281] width 305 height 507
click at [518, 448] on textarea at bounding box center [561, 417] width 263 height 267
drag, startPoint x: 580, startPoint y: 458, endPoint x: 429, endPoint y: 463, distance: 151.4
click at [430, 463] on textarea at bounding box center [561, 417] width 263 height 267
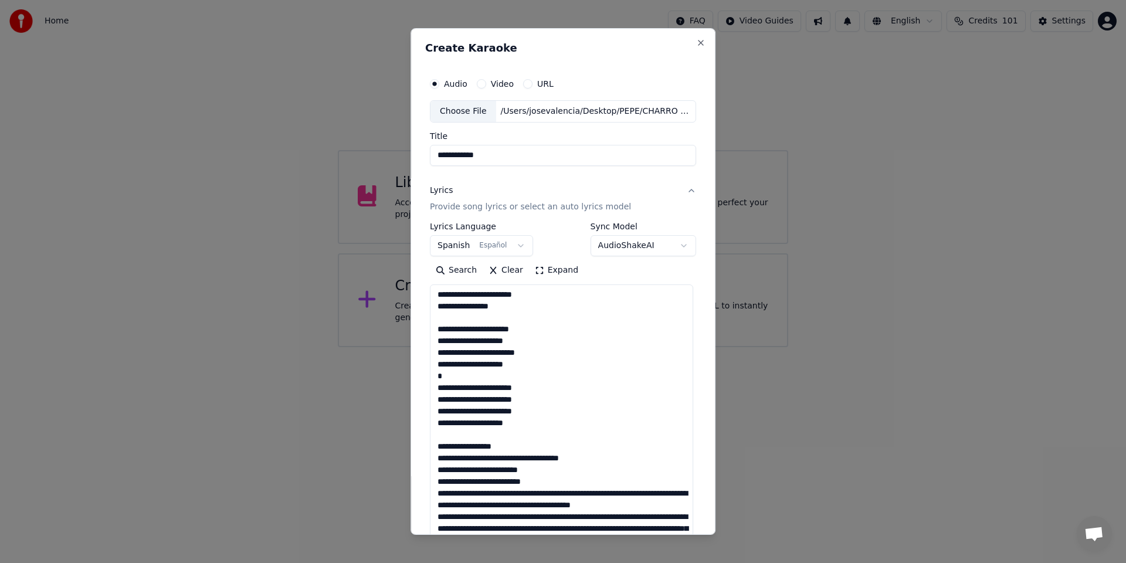
click at [538, 460] on textarea at bounding box center [561, 417] width 263 height 267
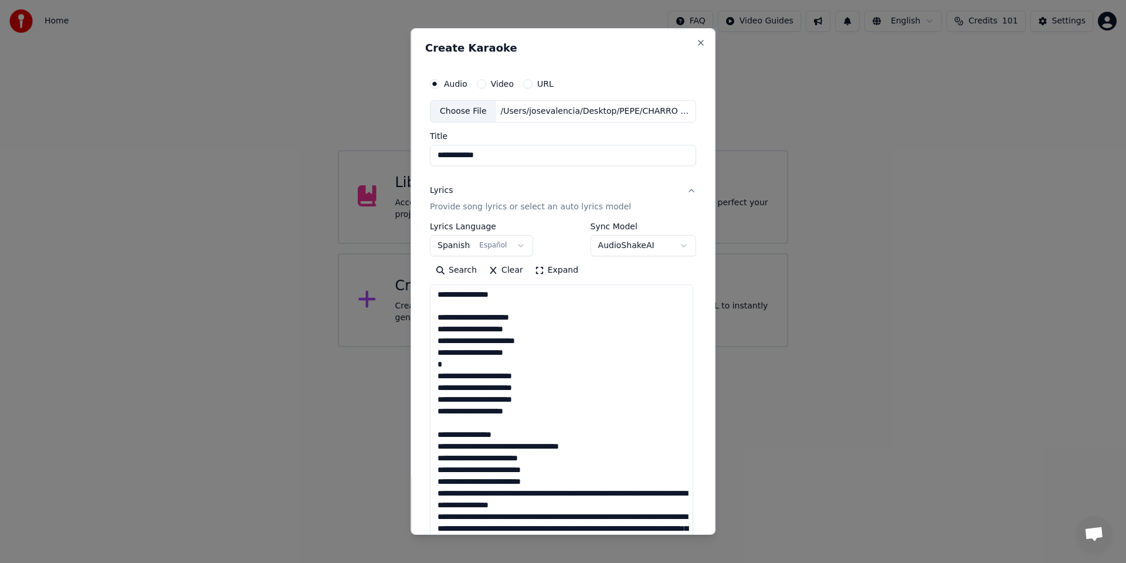
click at [519, 449] on textarea at bounding box center [561, 417] width 263 height 267
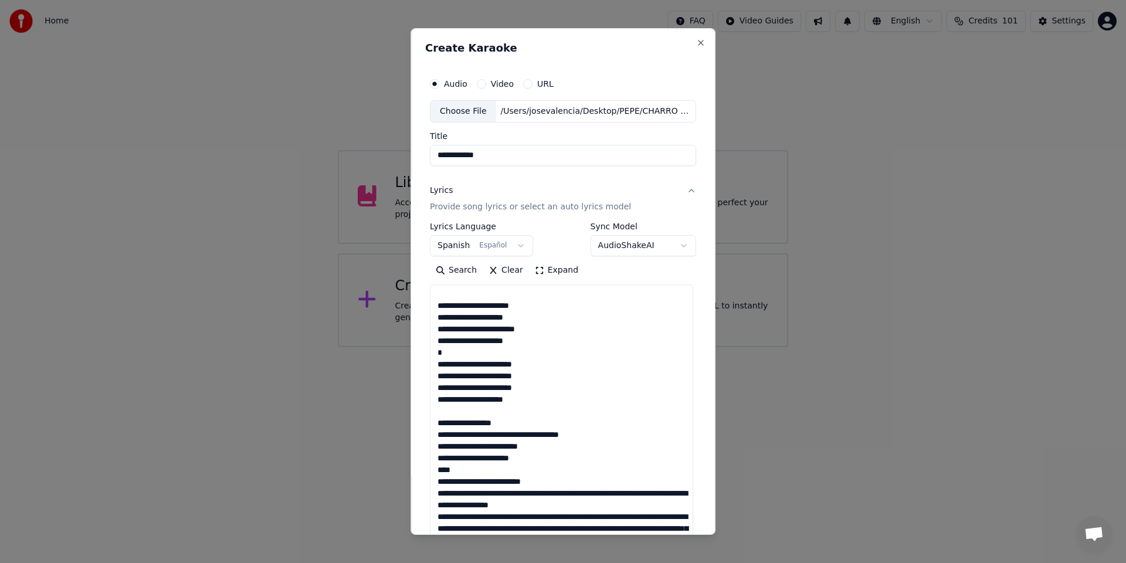
drag, startPoint x: 609, startPoint y: 492, endPoint x: 576, endPoint y: 494, distance: 33.5
click at [576, 494] on textarea at bounding box center [561, 417] width 263 height 267
drag, startPoint x: 489, startPoint y: 494, endPoint x: 435, endPoint y: 495, distance: 54.0
click at [435, 495] on textarea at bounding box center [561, 417] width 263 height 267
click at [535, 495] on textarea at bounding box center [561, 417] width 263 height 267
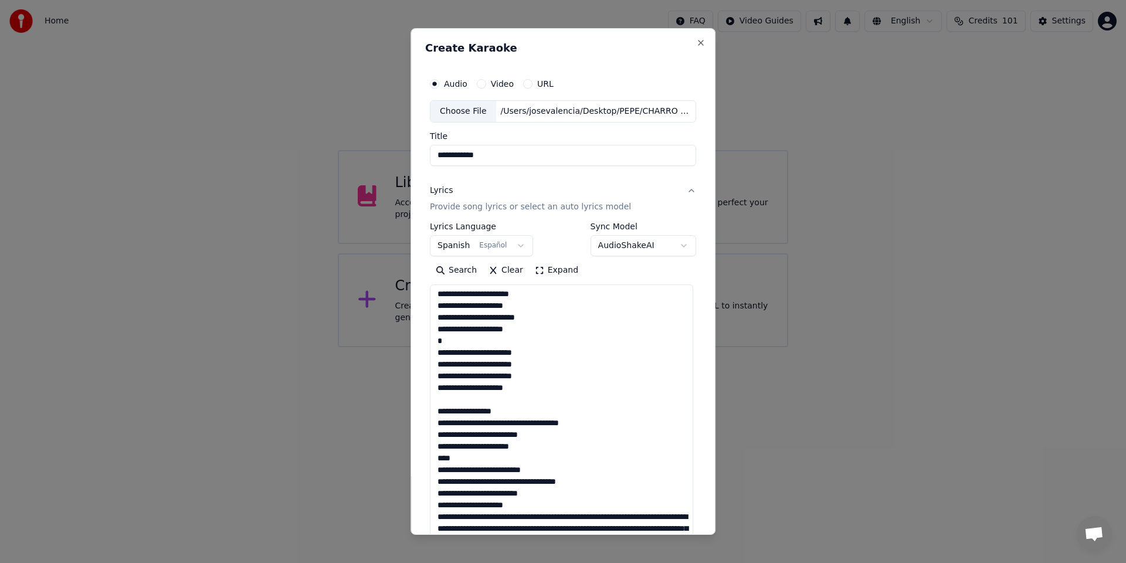
click at [536, 505] on textarea at bounding box center [561, 417] width 263 height 267
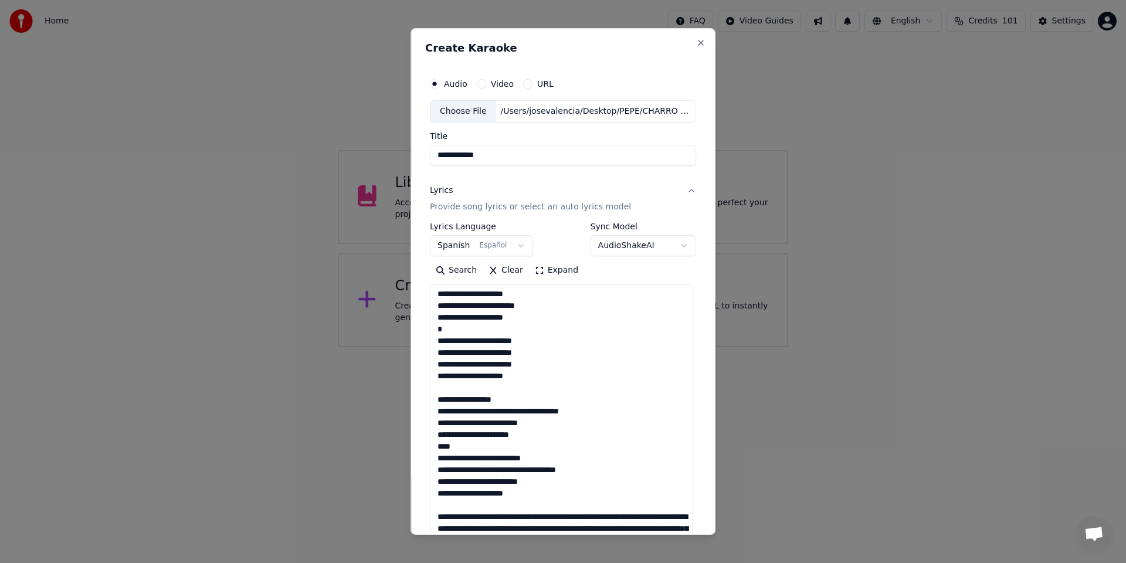
scroll to position [399, 0]
click at [435, 433] on textarea at bounding box center [561, 417] width 263 height 267
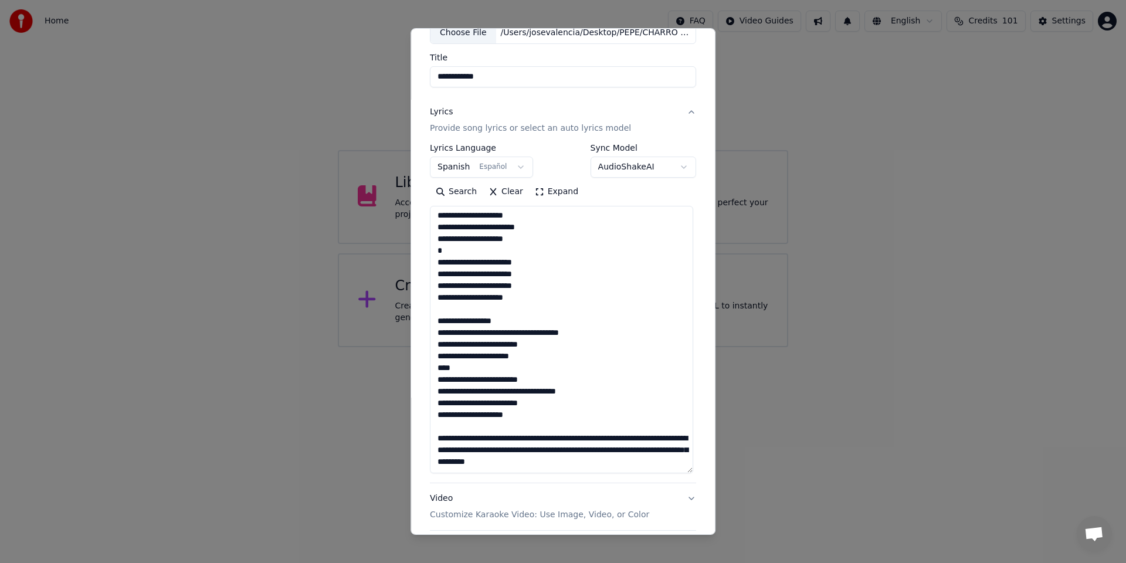
scroll to position [89, 0]
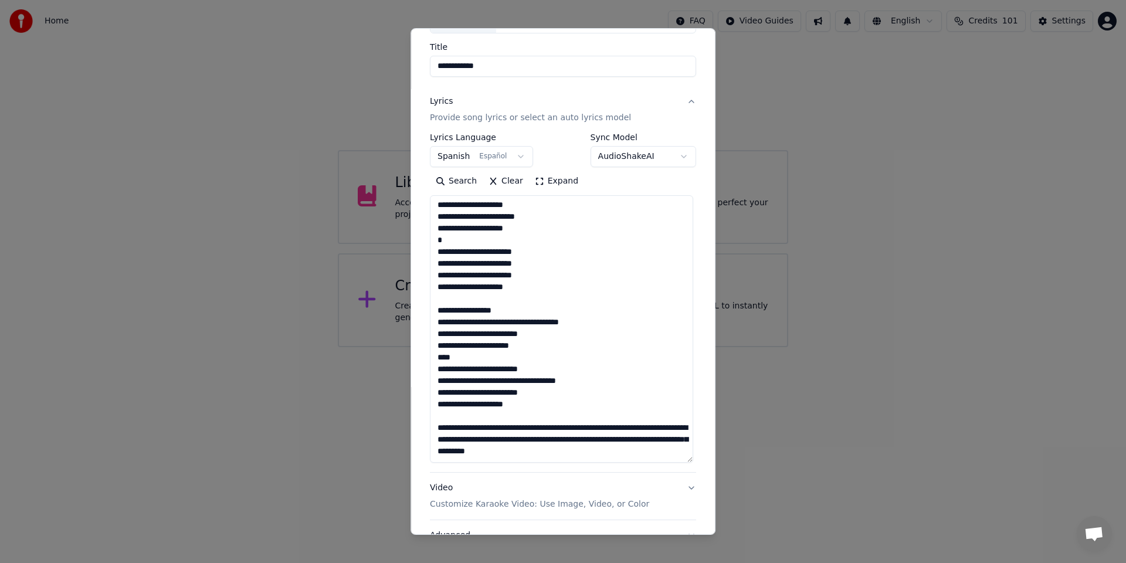
drag, startPoint x: 568, startPoint y: 420, endPoint x: 432, endPoint y: 405, distance: 136.9
click at [432, 405] on textarea at bounding box center [561, 328] width 263 height 267
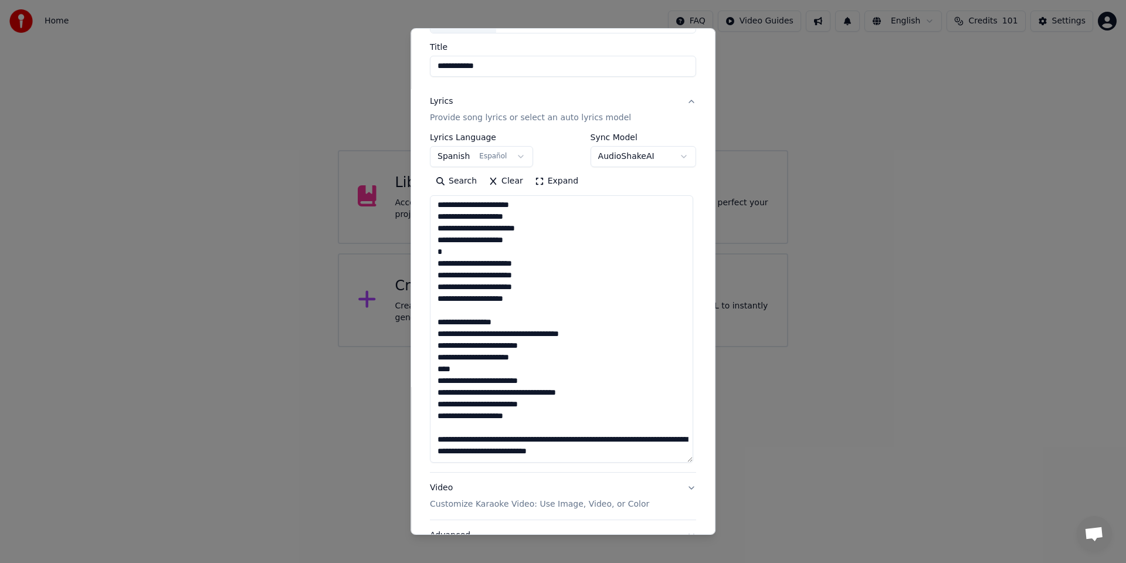
scroll to position [388, 0]
click at [553, 416] on textarea at bounding box center [561, 328] width 263 height 267
click at [554, 416] on textarea at bounding box center [561, 328] width 263 height 267
drag, startPoint x: 629, startPoint y: 428, endPoint x: 589, endPoint y: 431, distance: 39.4
click at [589, 431] on textarea at bounding box center [561, 328] width 263 height 267
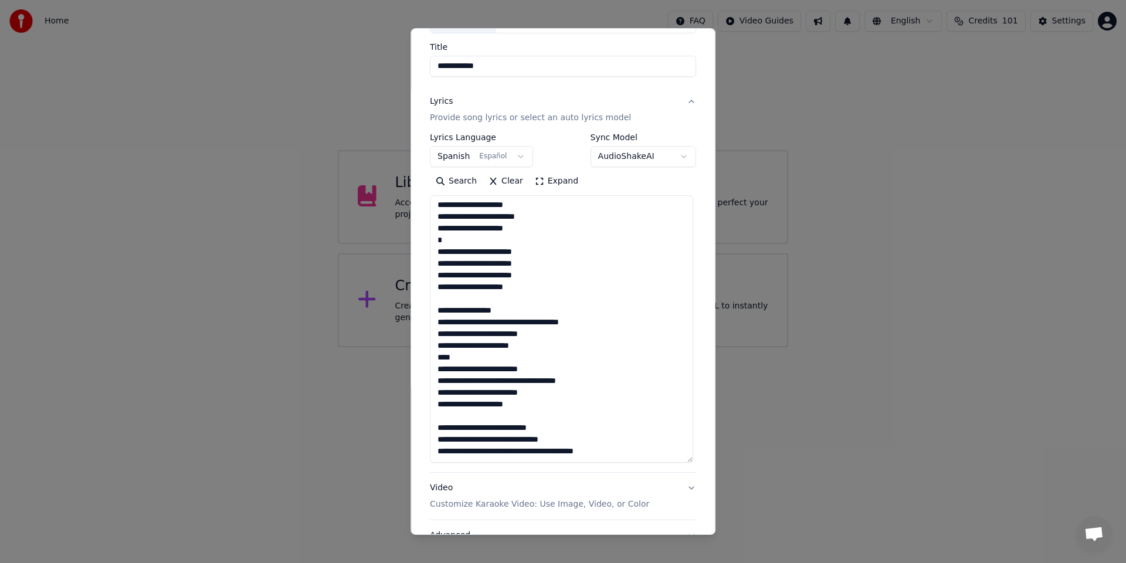
click at [526, 440] on textarea at bounding box center [561, 328] width 263 height 267
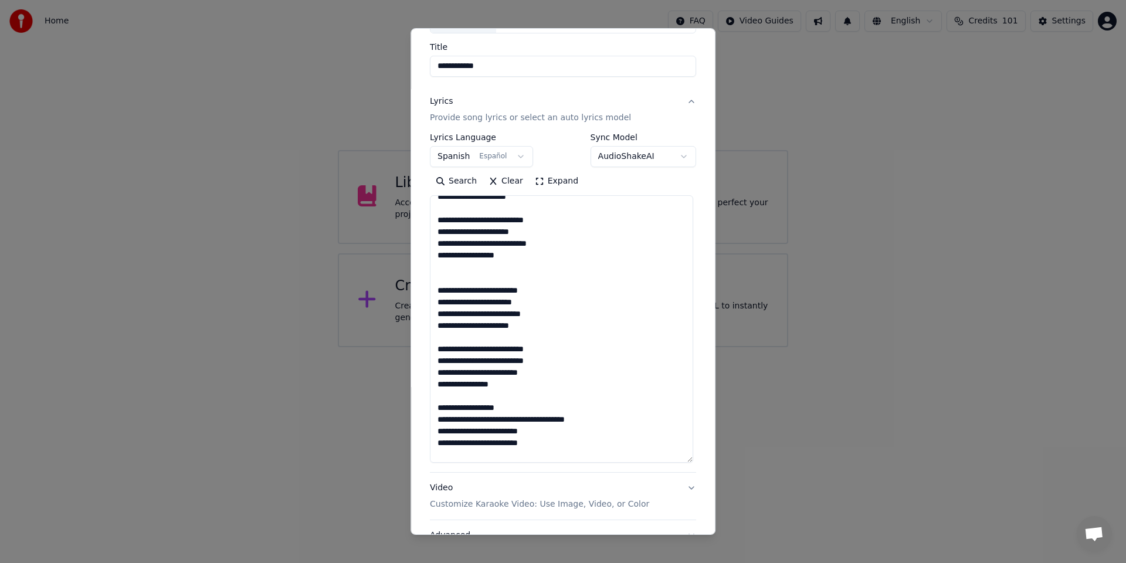
scroll to position [47, 0]
click at [436, 348] on textarea at bounding box center [561, 328] width 263 height 267
click at [436, 289] on textarea at bounding box center [561, 328] width 263 height 267
click at [436, 216] on textarea at bounding box center [561, 328] width 263 height 267
click at [436, 370] on textarea at bounding box center [561, 328] width 263 height 267
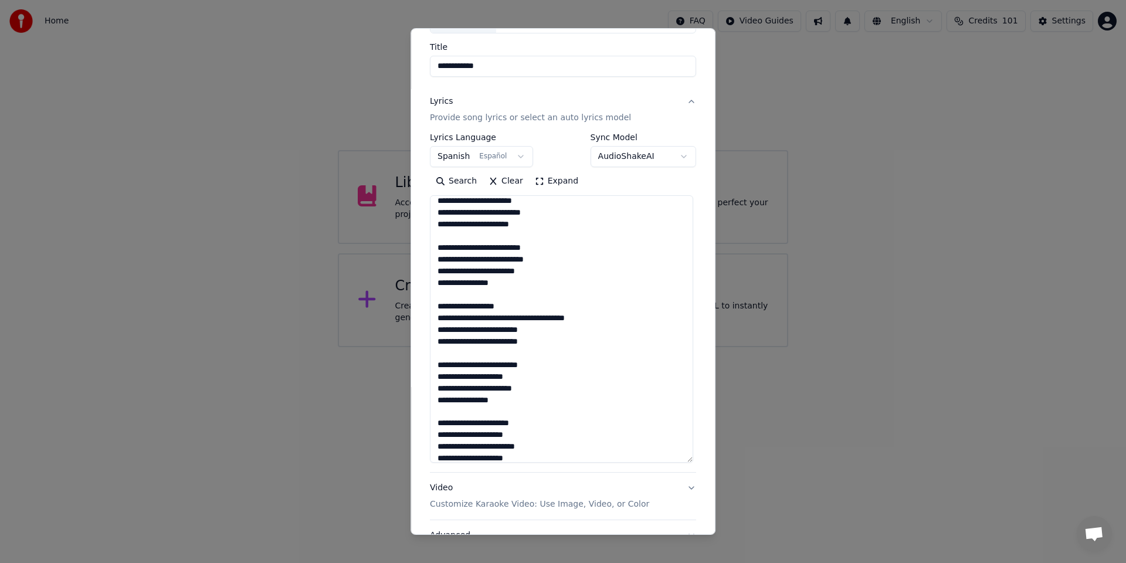
scroll to position [174, 0]
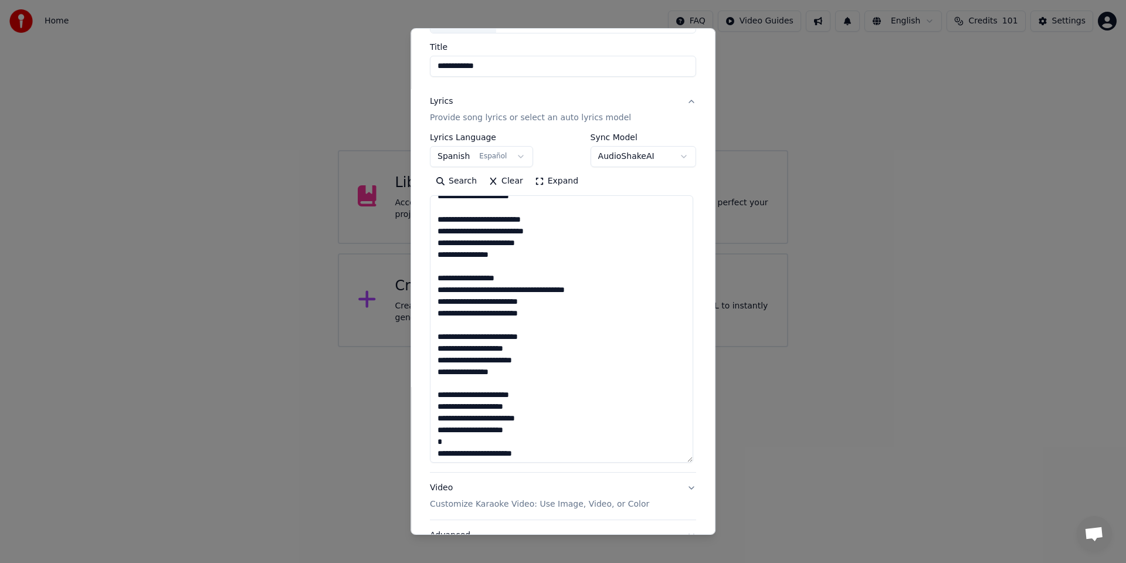
click at [437, 336] on textarea at bounding box center [561, 328] width 263 height 267
click at [436, 396] on textarea at bounding box center [561, 328] width 263 height 267
click at [437, 429] on textarea at bounding box center [561, 328] width 263 height 267
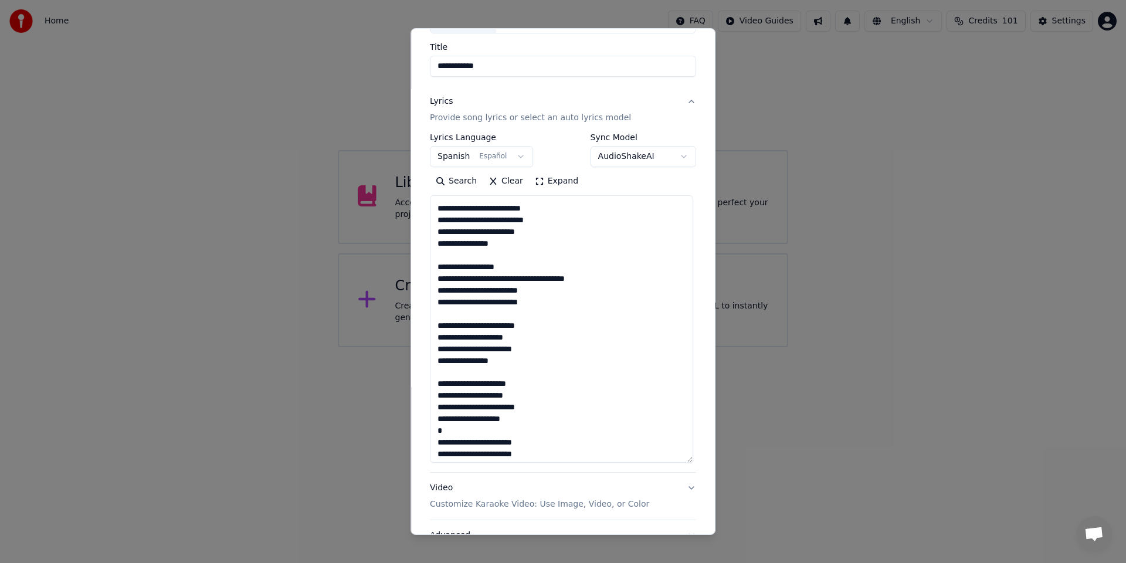
scroll to position [251, 0]
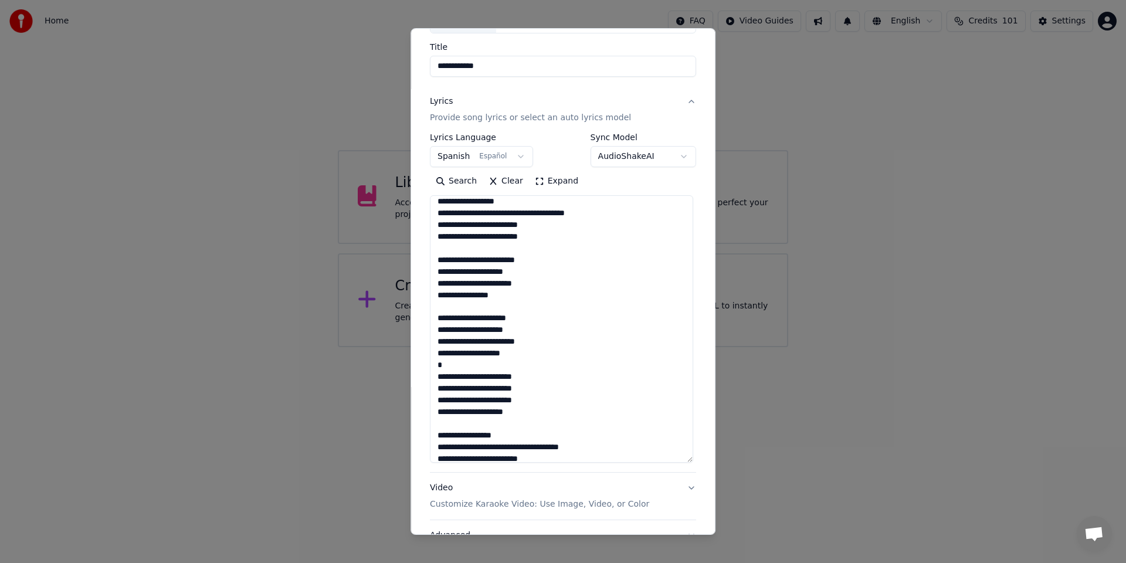
click at [437, 379] on textarea at bounding box center [561, 328] width 263 height 267
click at [435, 389] on textarea at bounding box center [561, 328] width 263 height 267
click at [437, 389] on textarea at bounding box center [561, 328] width 263 height 267
click at [436, 401] on textarea at bounding box center [561, 328] width 263 height 267
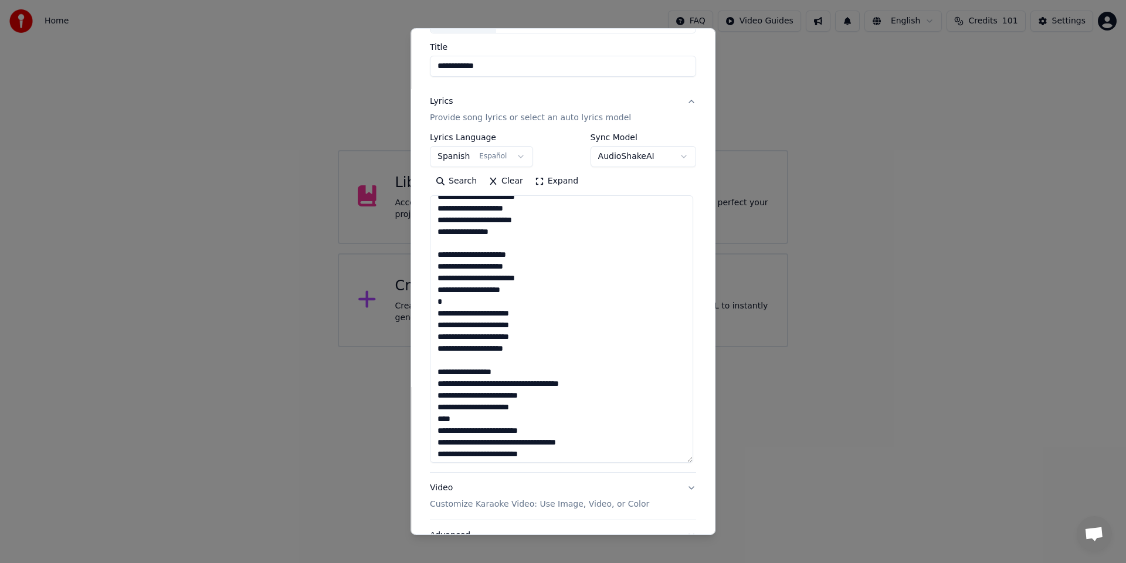
scroll to position [326, 0]
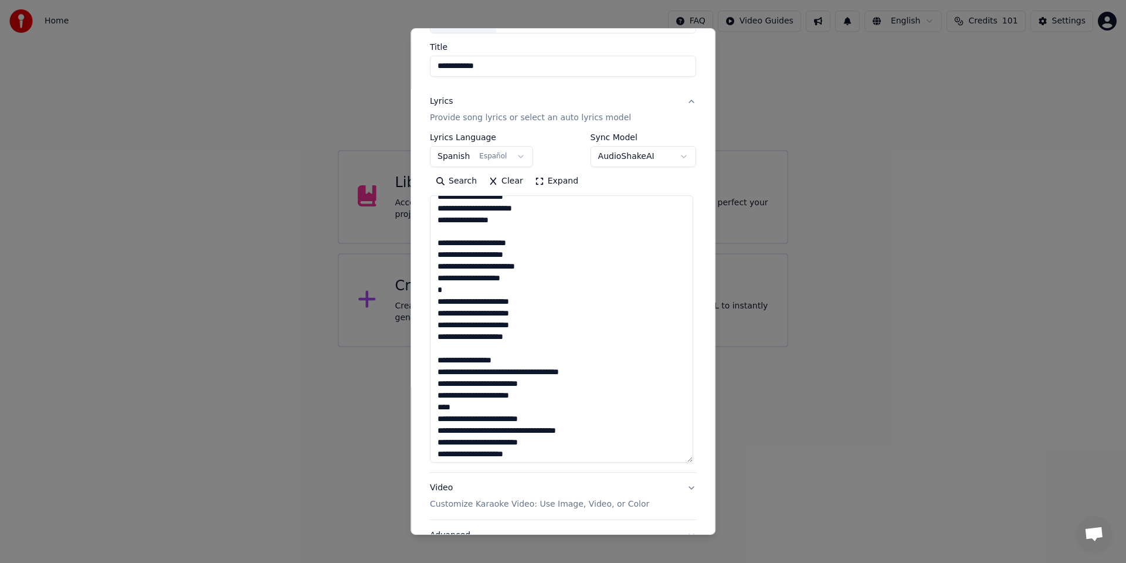
click at [437, 374] on textarea at bounding box center [561, 328] width 263 height 267
click at [437, 395] on textarea at bounding box center [561, 328] width 263 height 267
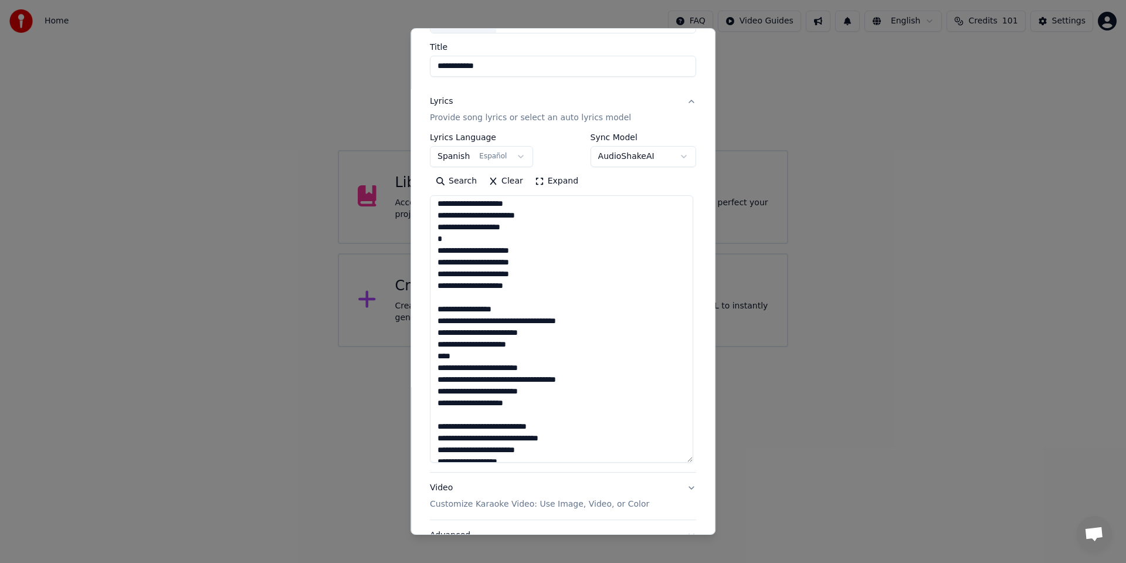
scroll to position [399, 0]
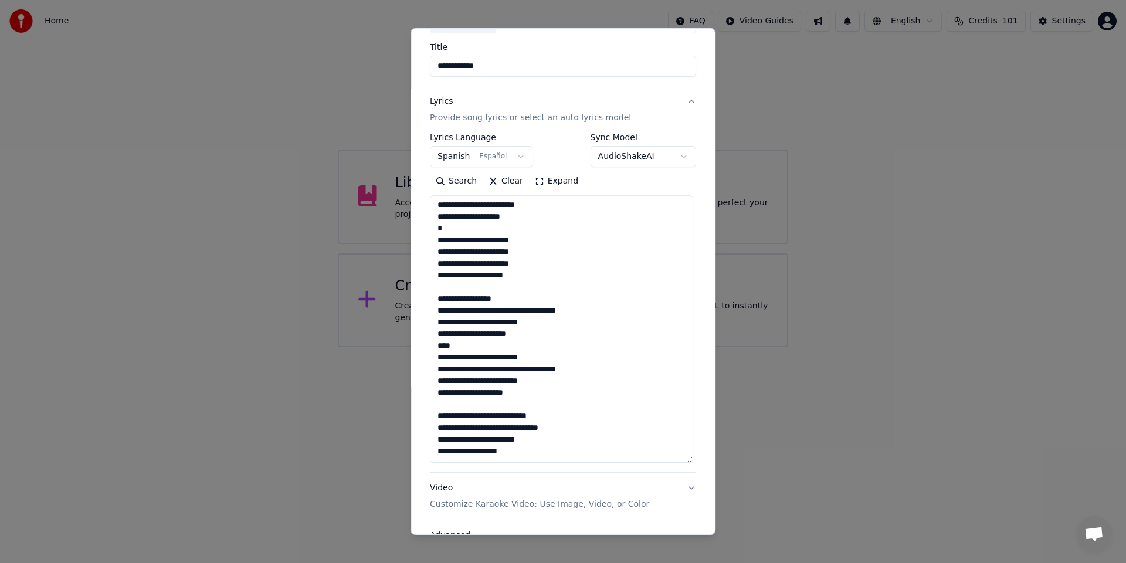
click at [557, 407] on textarea at bounding box center [561, 328] width 263 height 267
click at [435, 430] on textarea at bounding box center [561, 328] width 263 height 267
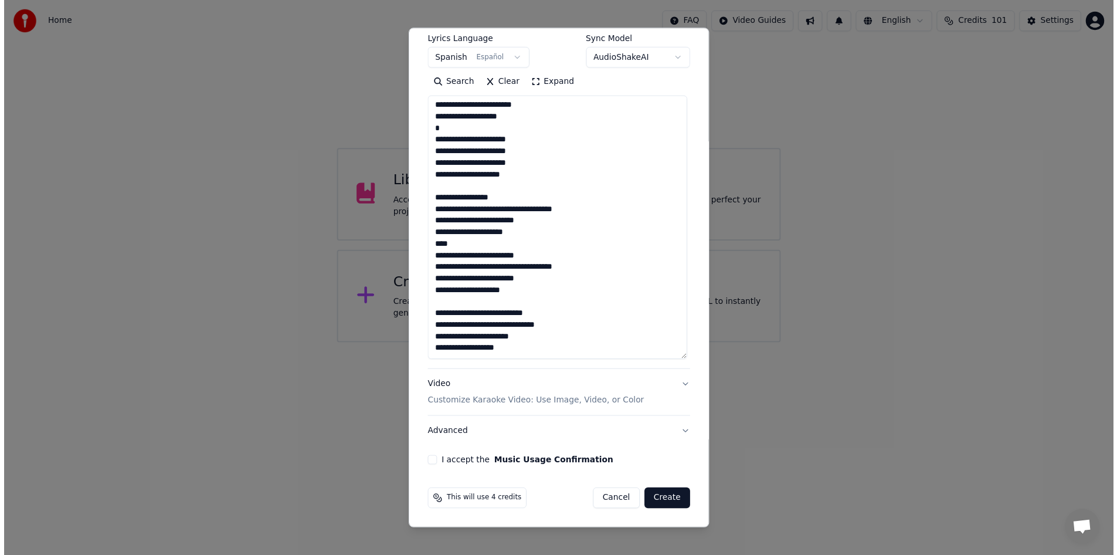
scroll to position [0, 0]
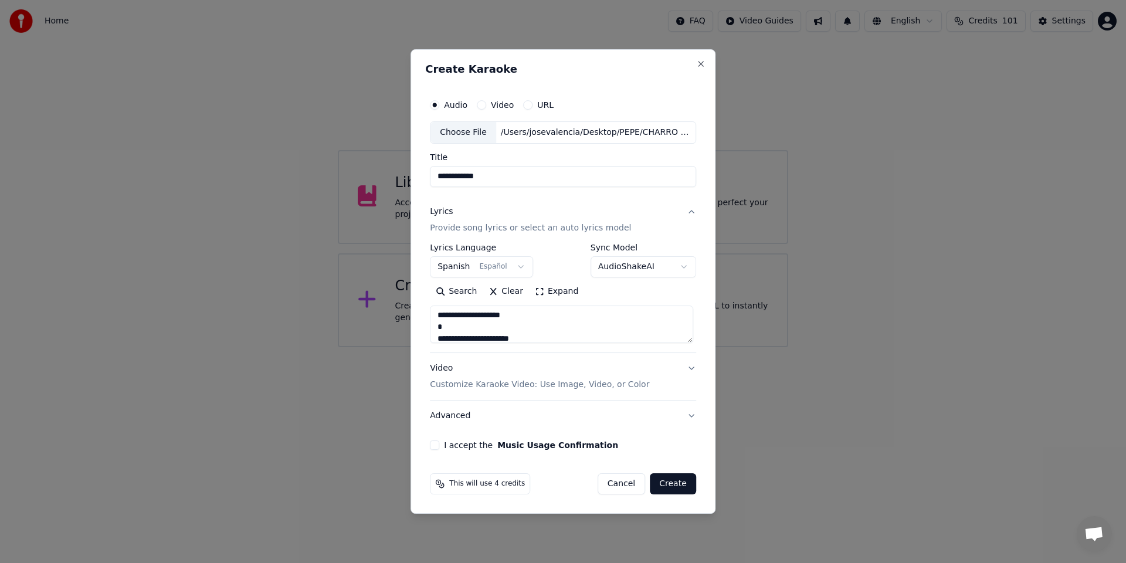
drag, startPoint x: 687, startPoint y: 361, endPoint x: 688, endPoint y: 263, distance: 98.5
click at [688, 263] on div "**********" at bounding box center [563, 293] width 266 height 100
type textarea "**********"
click at [689, 368] on button "Video Customize Karaoke Video: Use Image, Video, or Color" at bounding box center [563, 376] width 266 height 47
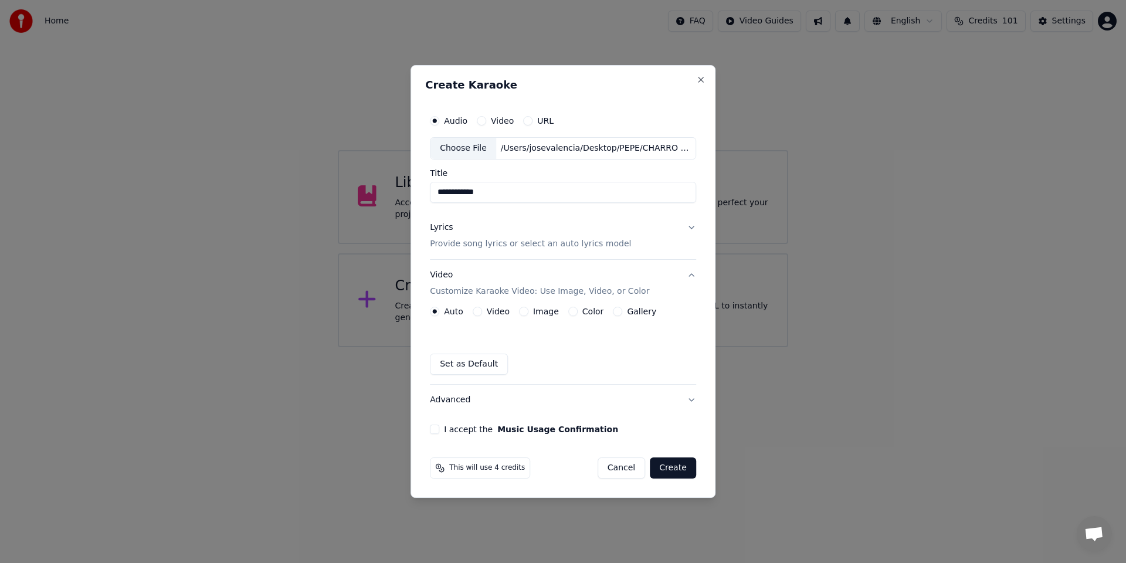
click at [691, 400] on button "Advanced" at bounding box center [563, 400] width 266 height 30
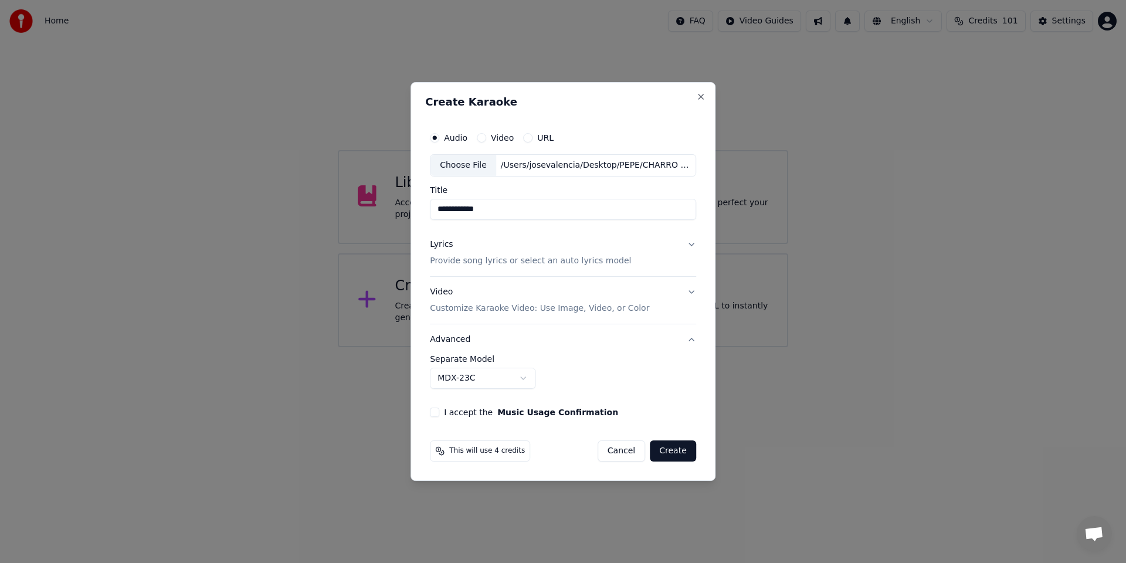
click at [688, 340] on button "Advanced" at bounding box center [563, 339] width 266 height 30
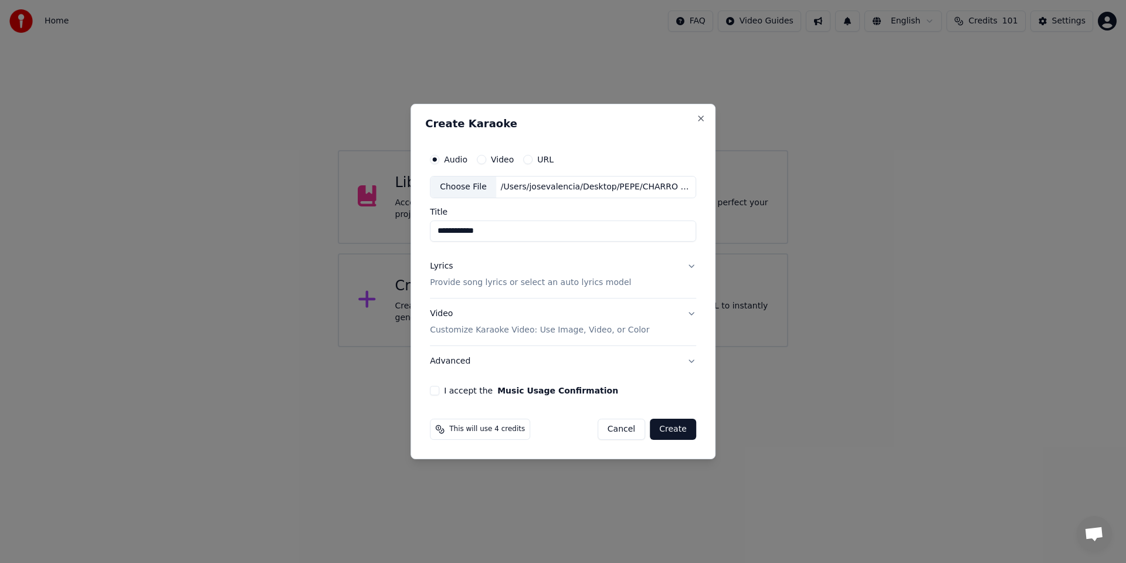
click at [439, 388] on button "I accept the Music Usage Confirmation" at bounding box center [434, 390] width 9 height 9
click at [677, 433] on button "Create" at bounding box center [673, 429] width 46 height 21
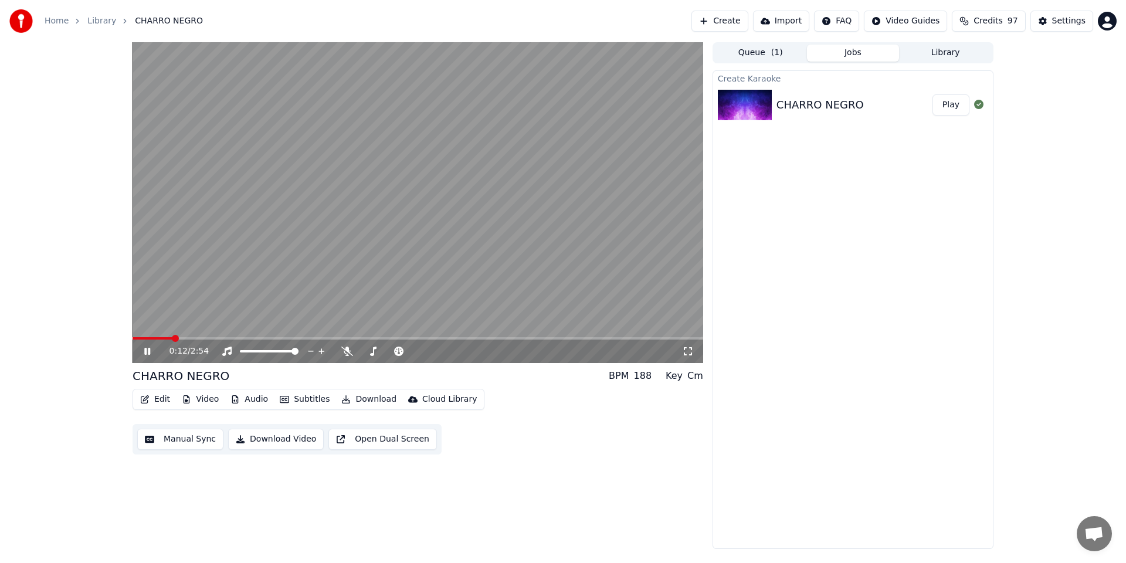
click at [148, 354] on icon at bounding box center [147, 351] width 6 height 7
click at [148, 354] on icon at bounding box center [156, 351] width 28 height 9
click at [360, 351] on span at bounding box center [363, 351] width 7 height 7
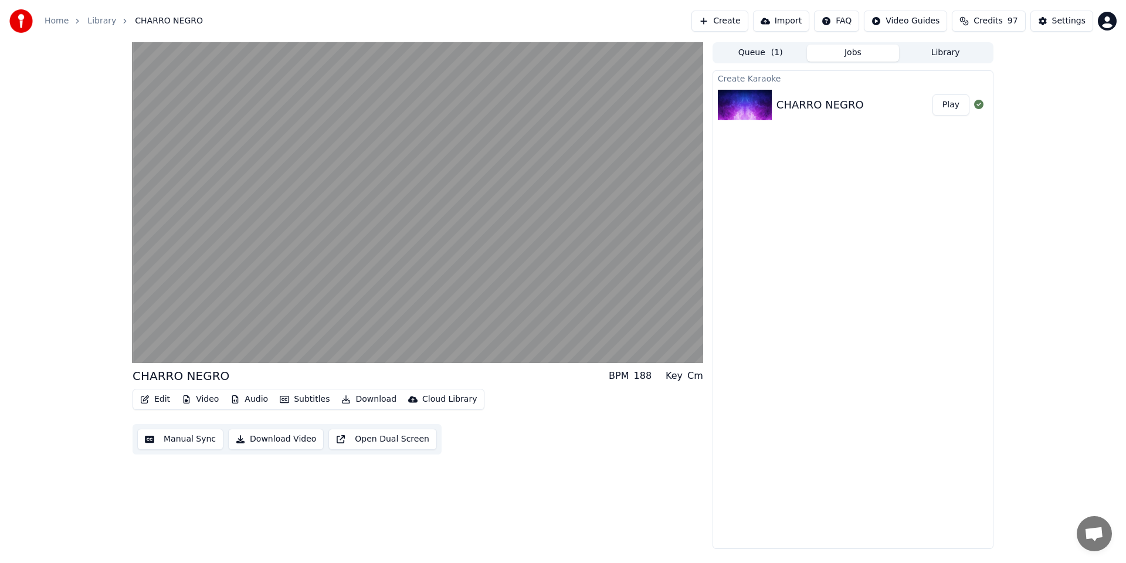
click at [199, 399] on button "Video" at bounding box center [200, 399] width 46 height 16
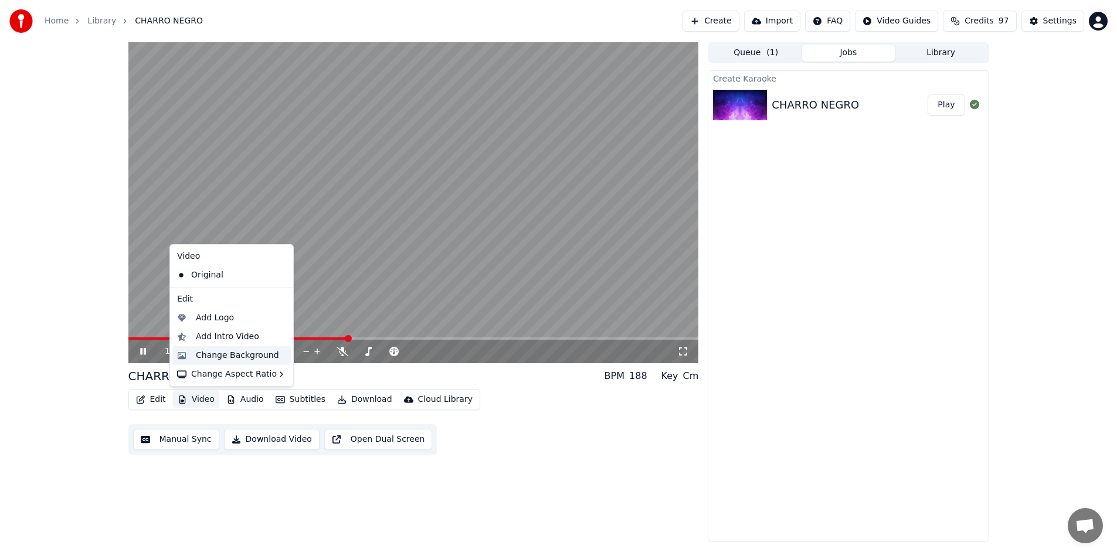
click at [211, 358] on div "Change Background" at bounding box center [237, 356] width 83 height 12
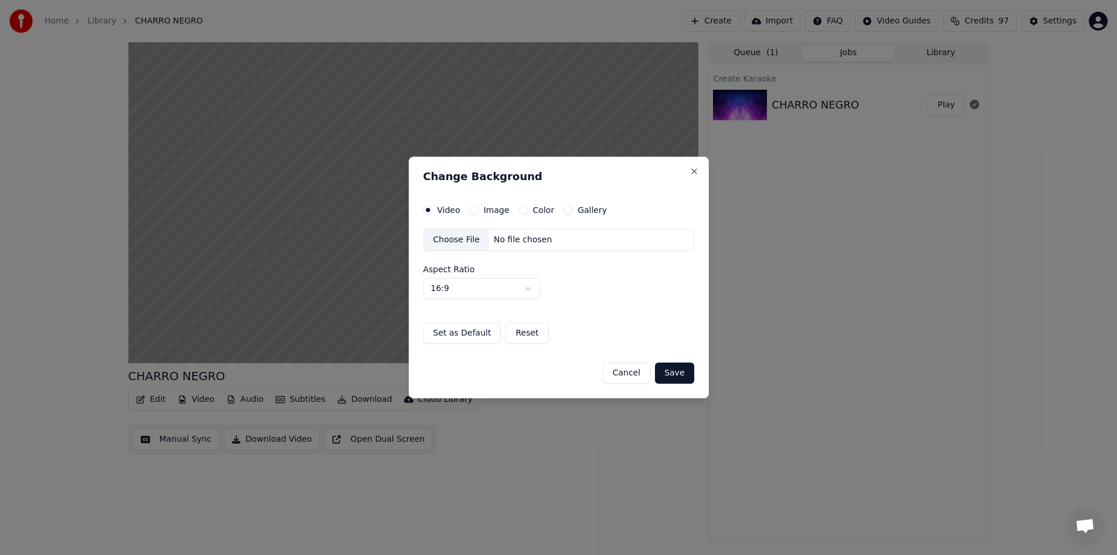
click at [521, 210] on button "Color" at bounding box center [523, 209] width 9 height 9
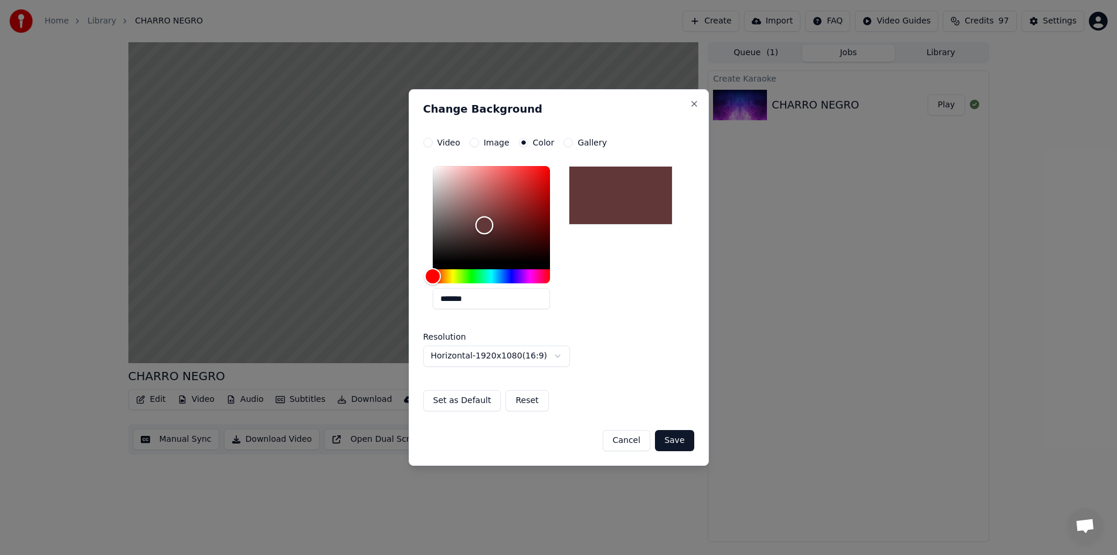
type input "*******"
drag, startPoint x: 482, startPoint y: 222, endPoint x: 487, endPoint y: 226, distance: 6.2
click at [487, 226] on div "Color" at bounding box center [491, 214] width 117 height 96
click at [675, 442] on button "Save" at bounding box center [674, 440] width 39 height 21
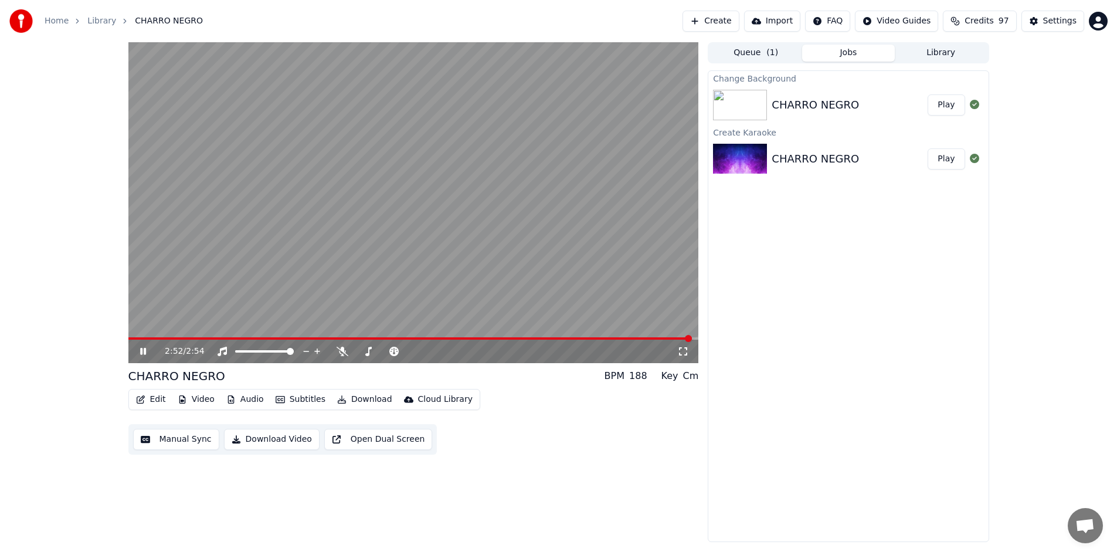
click at [951, 106] on button "Play" at bounding box center [946, 104] width 37 height 21
click at [168, 338] on span at bounding box center [413, 338] width 571 height 2
click at [298, 342] on div "0:13 / 2:54" at bounding box center [413, 351] width 571 height 23
click at [297, 337] on span at bounding box center [413, 338] width 571 height 2
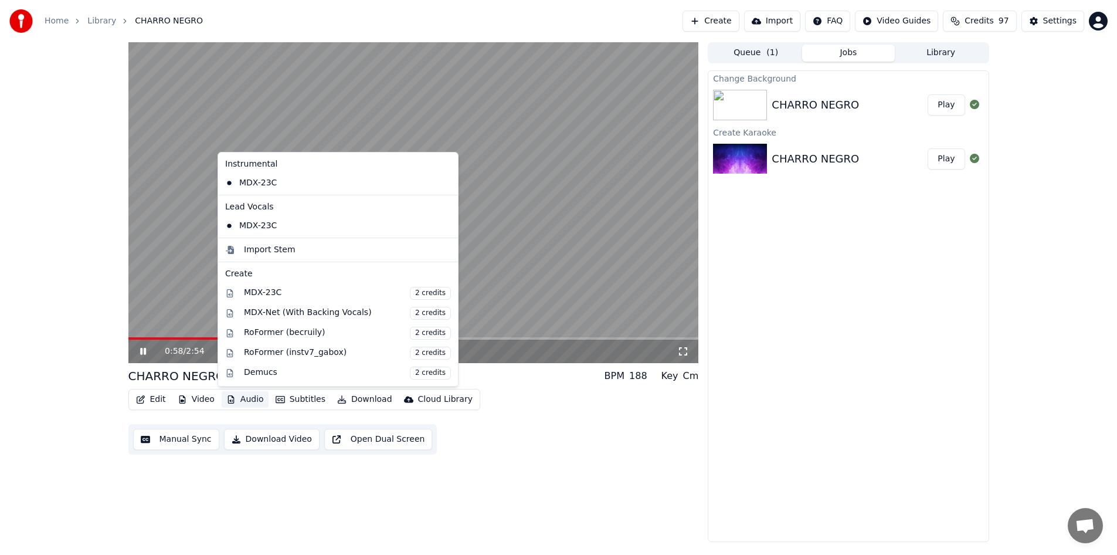
click at [232, 399] on icon "button" at bounding box center [231, 399] width 6 height 8
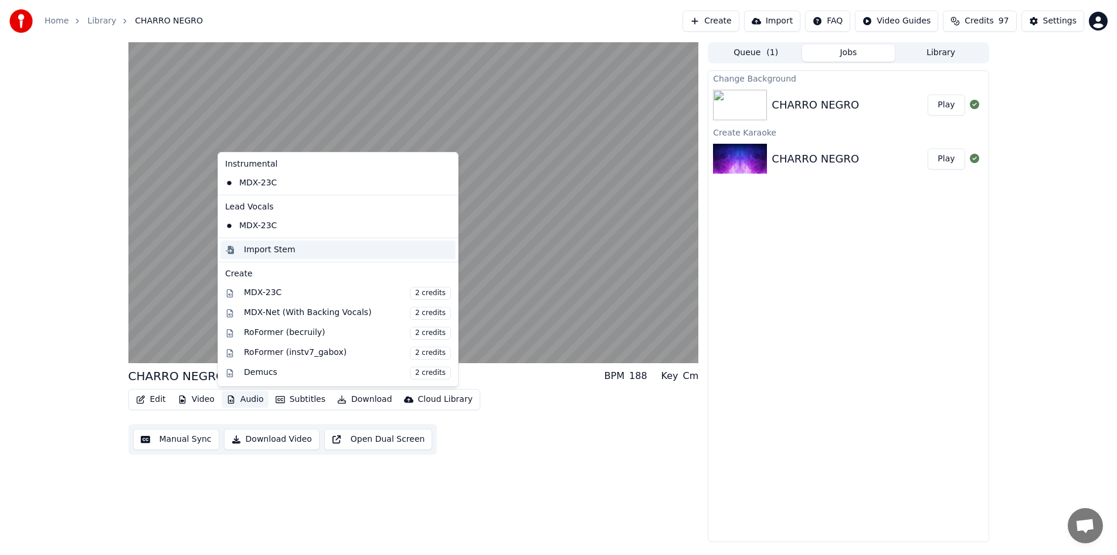
click at [296, 253] on div "Import Stem" at bounding box center [347, 250] width 207 height 12
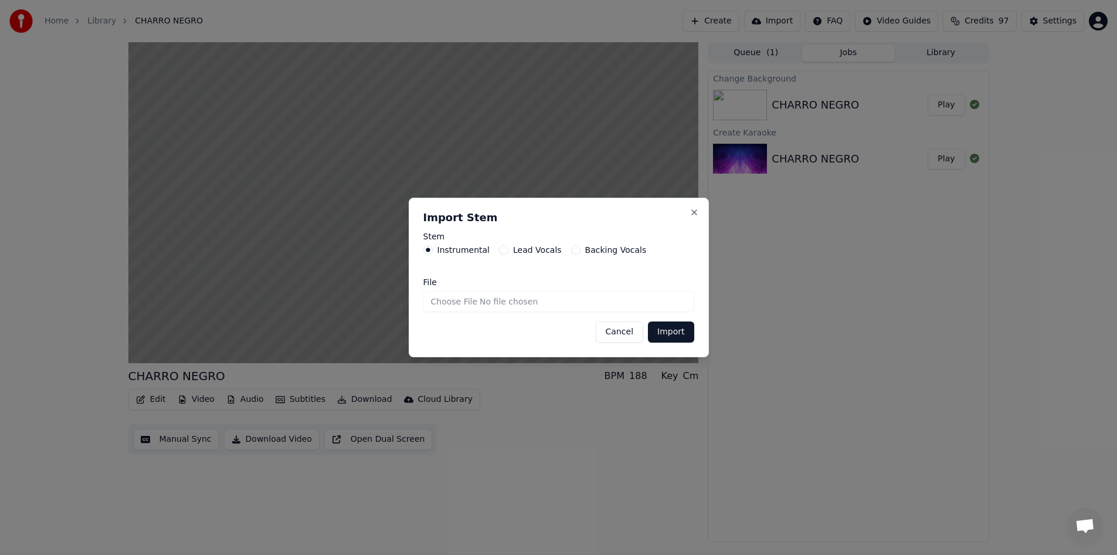
click at [617, 328] on button "Cancel" at bounding box center [619, 331] width 47 height 21
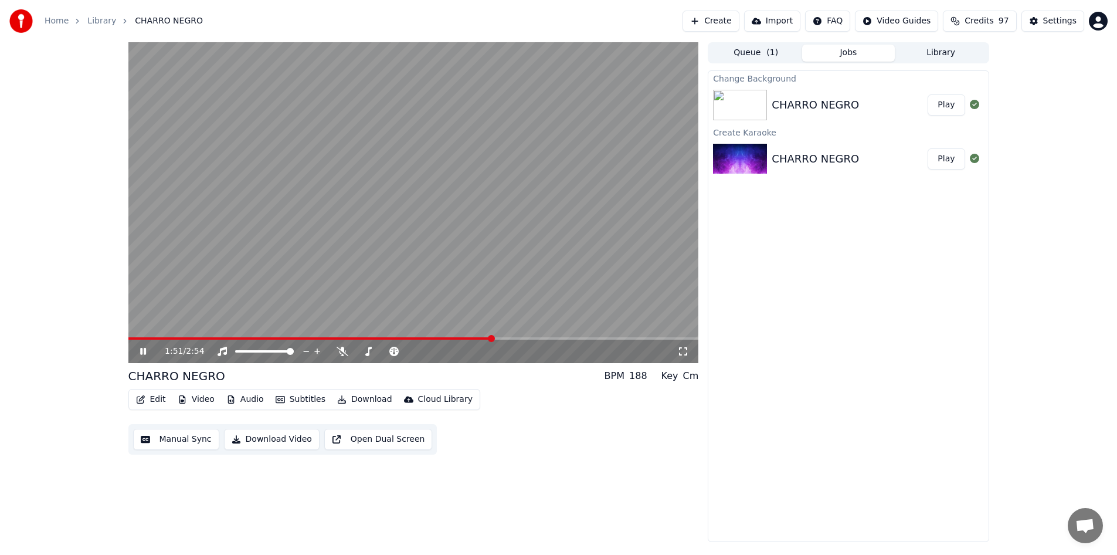
click at [143, 352] on icon at bounding box center [152, 351] width 28 height 9
click at [597, 487] on div "1:51 / 2:54 CHARRO NEGRO BPM 188 Key Cm Edit Video Audio Subtitles Download Clo…" at bounding box center [413, 292] width 571 height 500
